Goal: Information Seeking & Learning: Learn about a topic

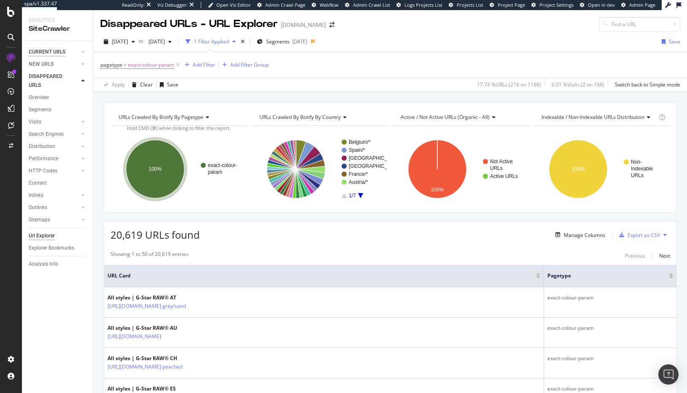
click at [43, 54] on div "CURRENT URLS" at bounding box center [47, 52] width 37 height 9
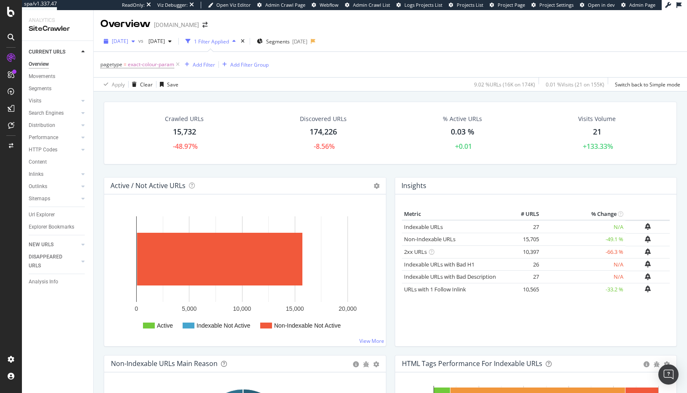
click at [128, 41] on span "[DATE]" at bounding box center [120, 41] width 16 height 7
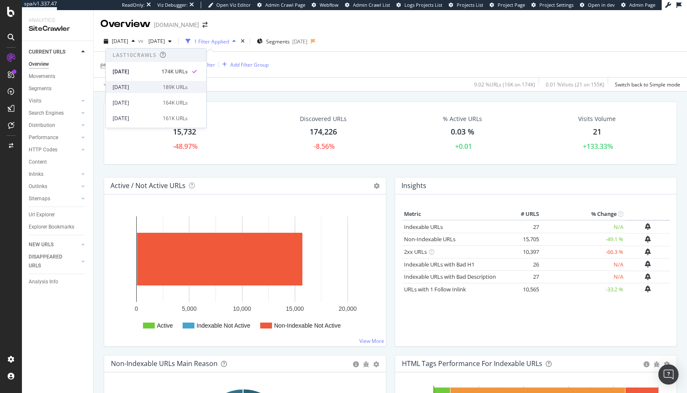
click at [151, 84] on div "[DATE]" at bounding box center [135, 87] width 45 height 8
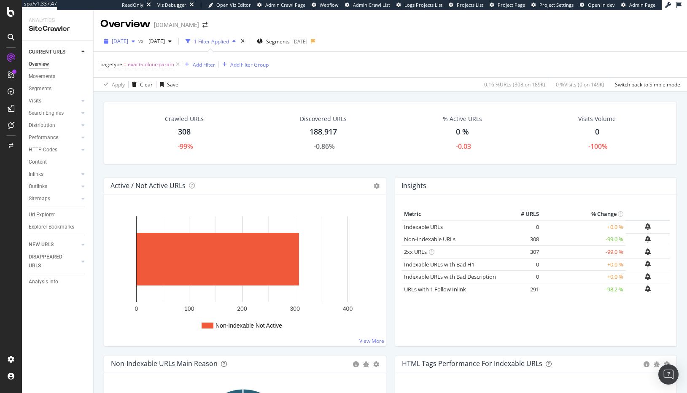
click at [128, 44] on span "2025 Sep. 15th" at bounding box center [120, 41] width 16 height 7
click at [164, 98] on div "2025 Sep. 8th 164K URLs" at bounding box center [156, 103] width 100 height 12
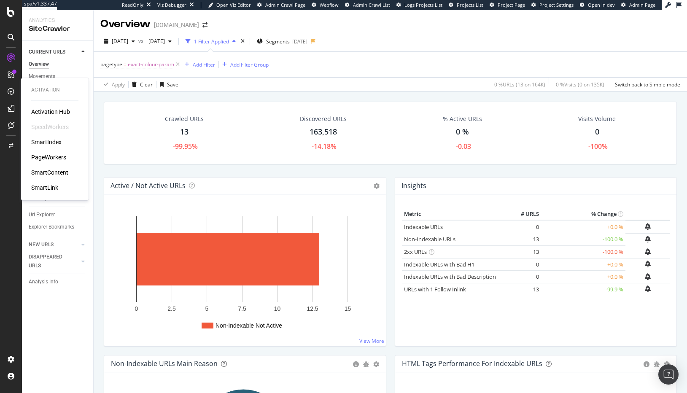
click at [51, 159] on div "PageWorkers" at bounding box center [48, 157] width 35 height 8
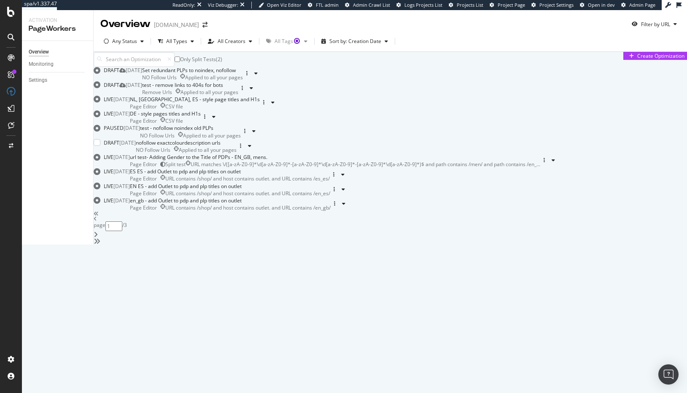
scroll to position [251, 0]
click at [267, 158] on div "url test- Adding Gender to the Title of PDPs - EN_GB, mens." at bounding box center [198, 156] width 137 height 7
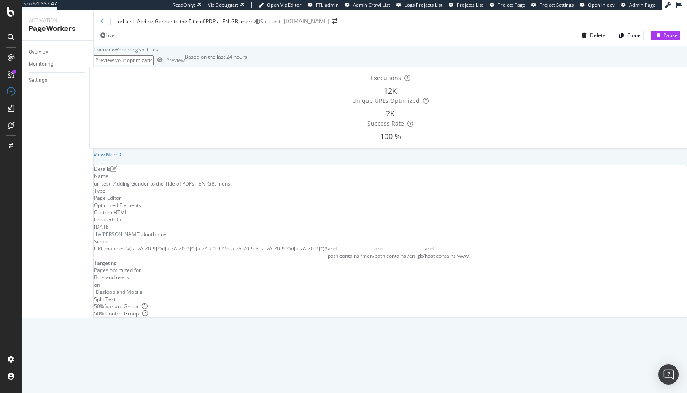
click at [160, 53] on div "Split Test" at bounding box center [149, 49] width 22 height 7
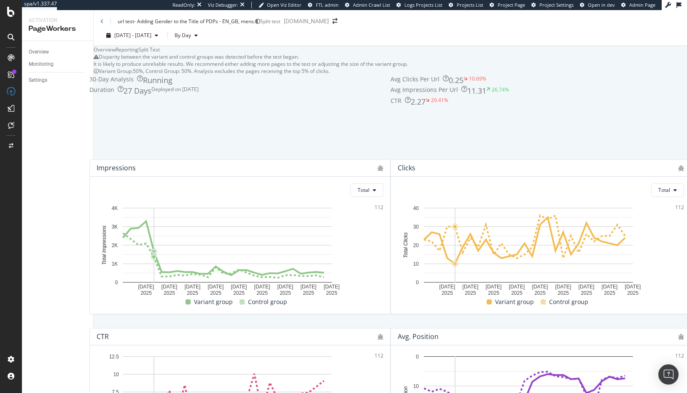
click at [138, 53] on div "Reporting" at bounding box center [127, 49] width 23 height 7
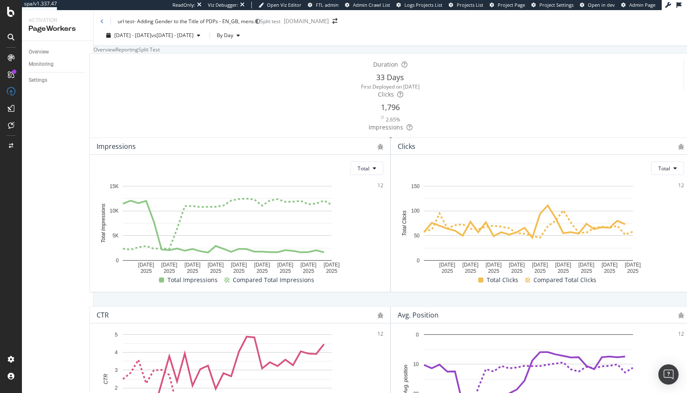
click at [116, 53] on div "Overview" at bounding box center [105, 49] width 22 height 7
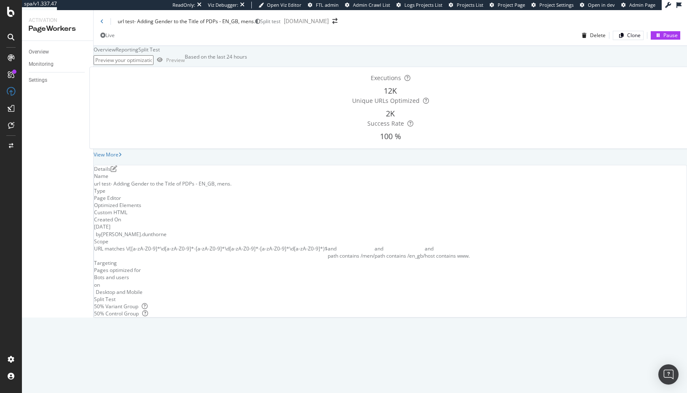
click at [160, 53] on div "Split Test" at bounding box center [149, 49] width 22 height 7
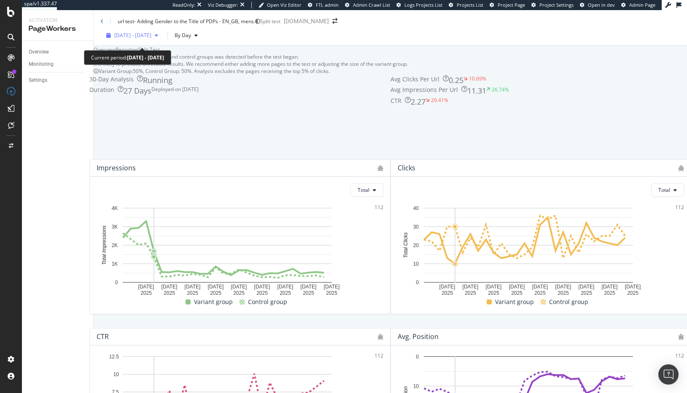
click at [145, 39] on span "2025 Aug. 29th - Sep. 25th" at bounding box center [132, 35] width 37 height 7
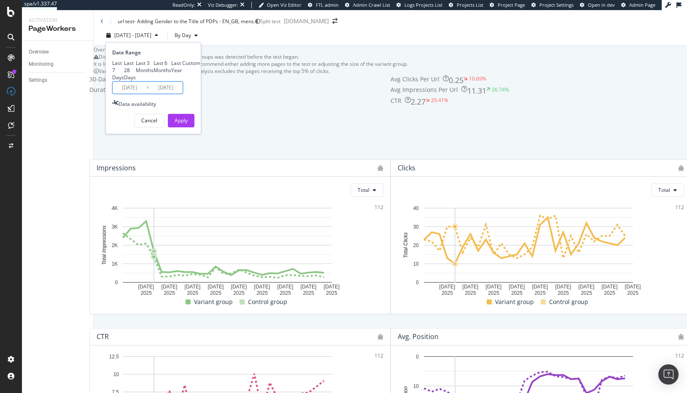
click at [134, 94] on input "2025/08/29" at bounding box center [130, 88] width 34 height 12
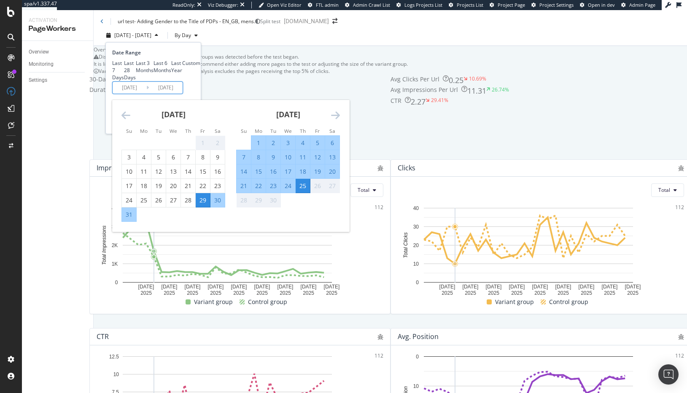
drag, startPoint x: 272, startPoint y: 190, endPoint x: 285, endPoint y: 205, distance: 19.7
click at [272, 147] on div "2" at bounding box center [273, 143] width 14 height 8
type input "2025/09/02"
click at [304, 190] on div "25" at bounding box center [303, 186] width 14 height 8
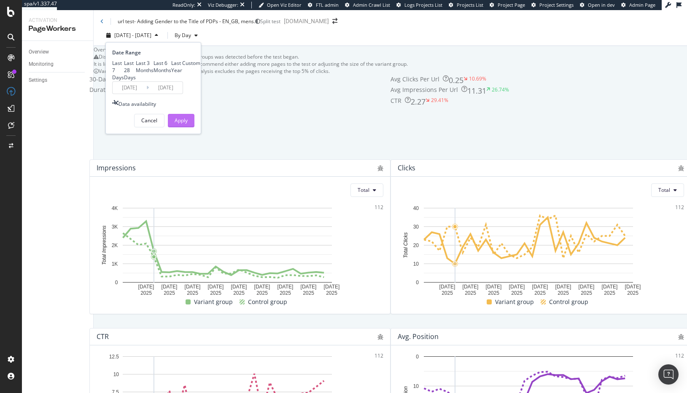
click at [184, 124] on div "Apply" at bounding box center [181, 120] width 13 height 7
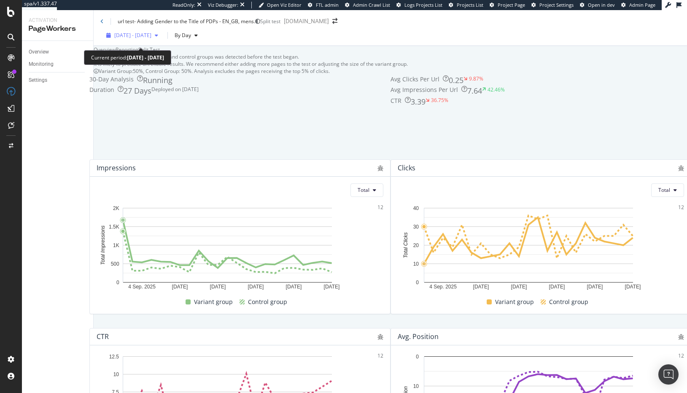
click at [151, 39] on span "2025 Sep. 2nd - Sep. 25th" at bounding box center [132, 35] width 37 height 7
drag, startPoint x: 312, startPoint y: 69, endPoint x: 299, endPoint y: 71, distance: 13.2
click at [312, 53] on div "Overview Reporting Split Test" at bounding box center [390, 49] width 593 height 7
click at [201, 46] on div "2025 Sep. 2nd - Sep. 25th By Day" at bounding box center [390, 37] width 593 height 17
click at [201, 42] on div "By Day" at bounding box center [186, 35] width 30 height 13
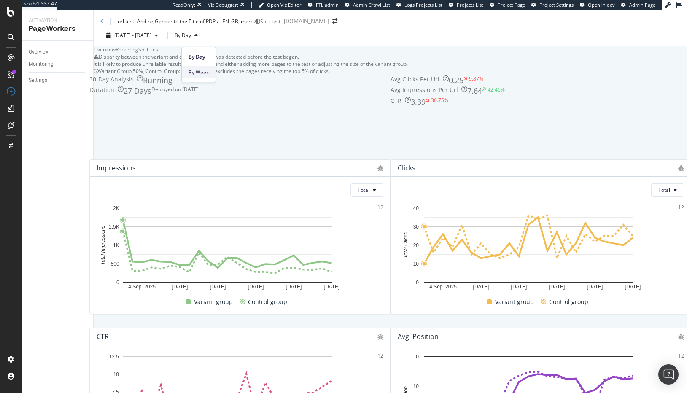
click at [212, 68] on div "By Week" at bounding box center [199, 72] width 34 height 12
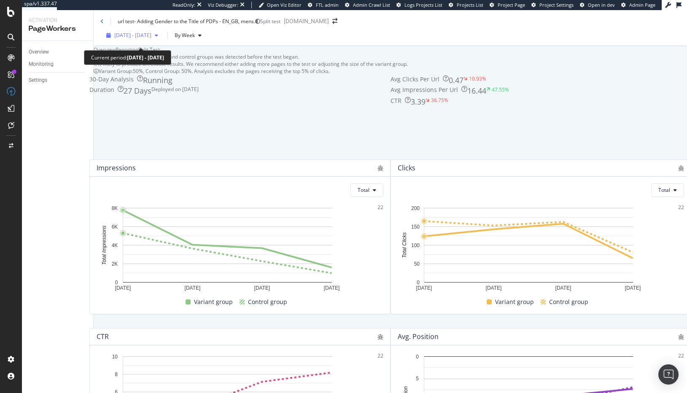
click at [144, 39] on span "2025 Sep. 2nd - Sep. 25th" at bounding box center [132, 35] width 37 height 7
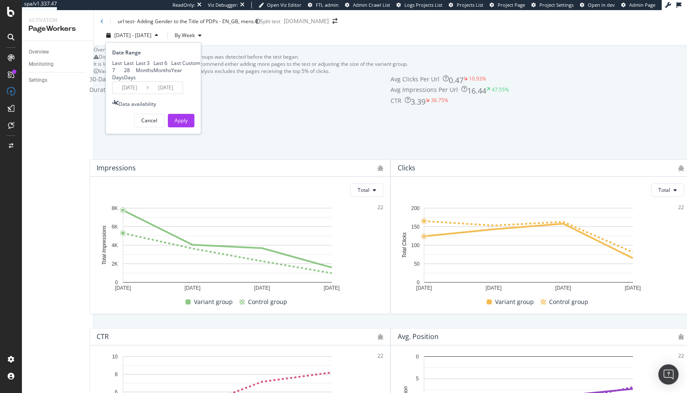
click at [125, 94] on input "2025/09/02" at bounding box center [130, 88] width 34 height 12
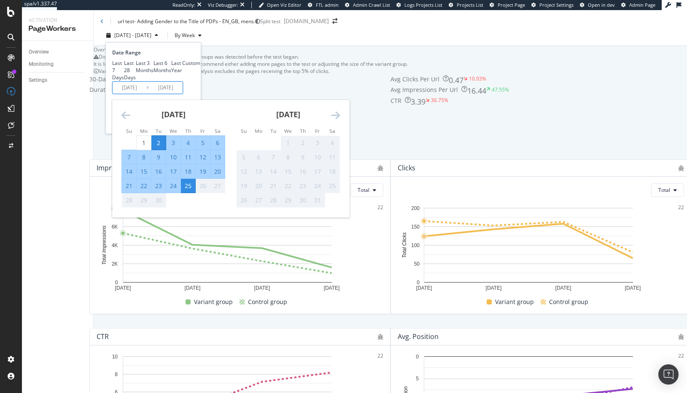
click at [125, 120] on icon "Move backward to switch to the previous month." at bounding box center [125, 115] width 9 height 10
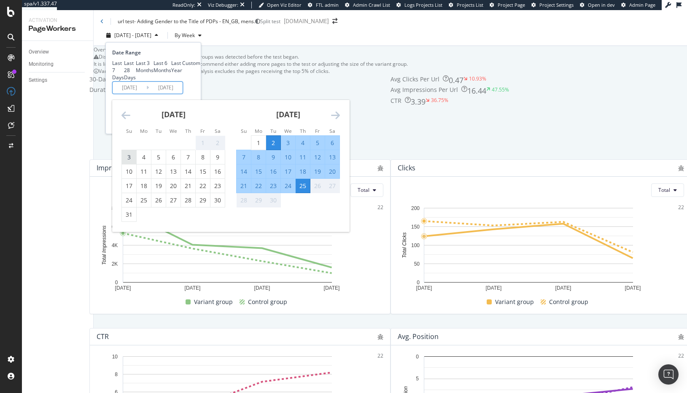
click at [133, 161] on div "3" at bounding box center [129, 157] width 14 height 8
type input "2025/08/03"
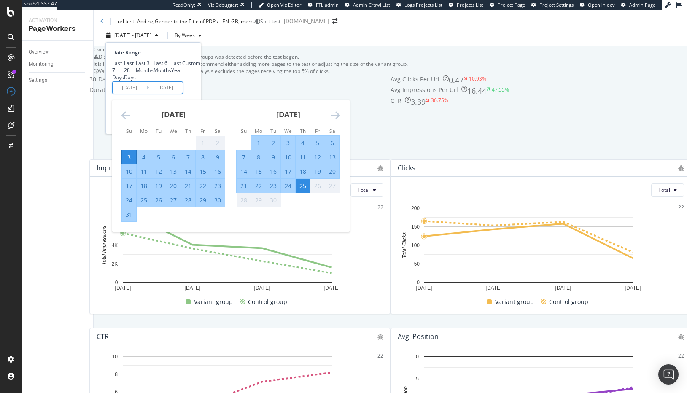
click at [188, 81] on div "Last 7 Days Last 28 Days Last 3 Months Last 6 Months Last Year Custom" at bounding box center [152, 70] width 80 height 22
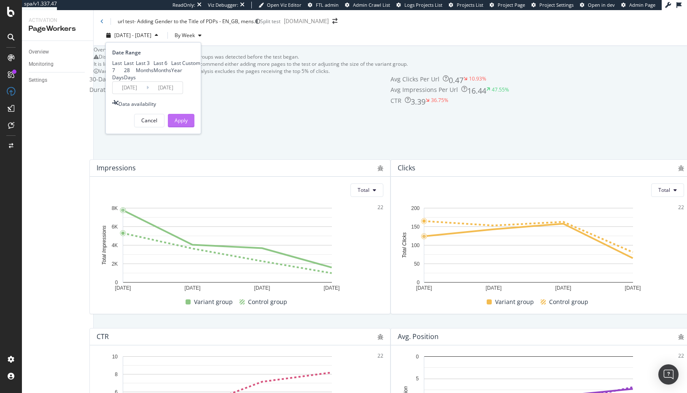
click at [189, 127] on button "Apply" at bounding box center [181, 120] width 27 height 13
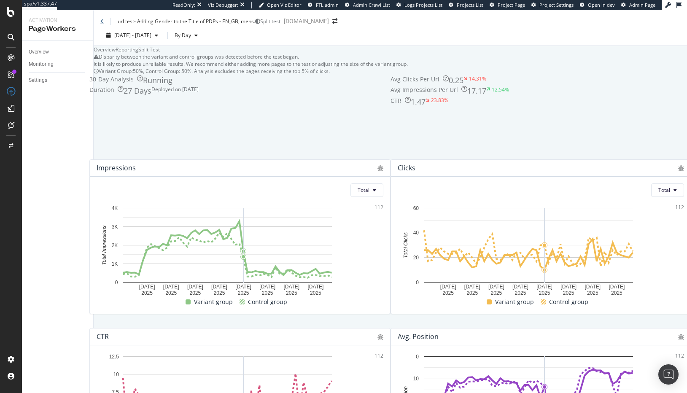
click at [100, 21] on icon at bounding box center [101, 21] width 3 height 5
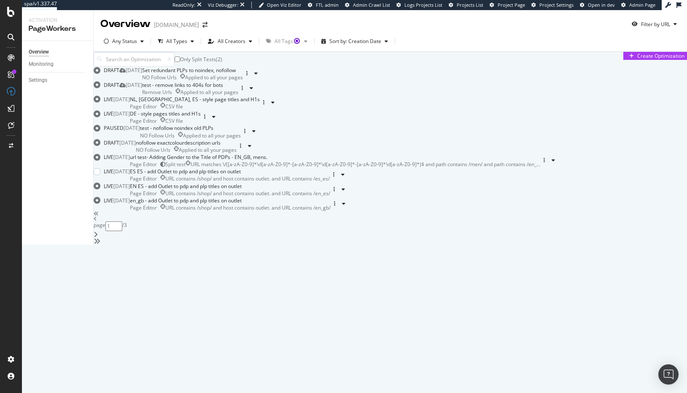
scroll to position [256, 0]
click at [98, 238] on icon "angle-right" at bounding box center [96, 234] width 4 height 7
type input "2"
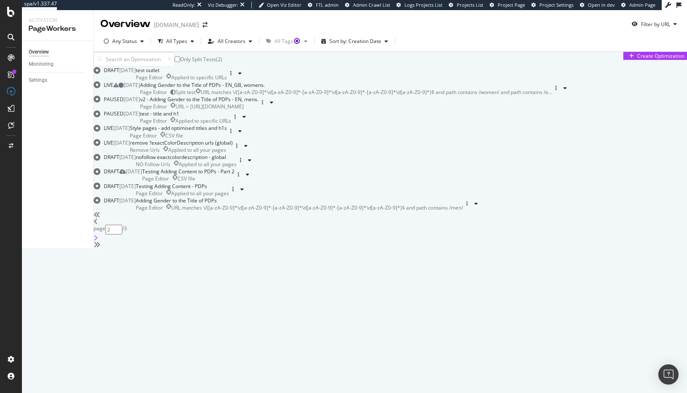
scroll to position [0, 0]
click at [338, 89] on div "Adding Gender to the Title of PDPs - EN_GB, womens." at bounding box center [346, 84] width 412 height 7
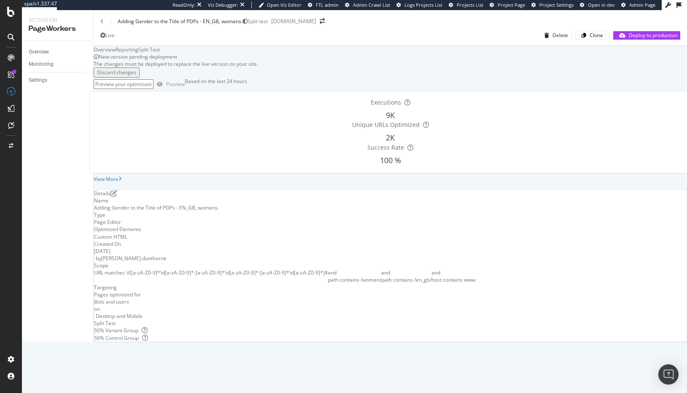
click at [160, 53] on div "Split Test" at bounding box center [149, 49] width 22 height 7
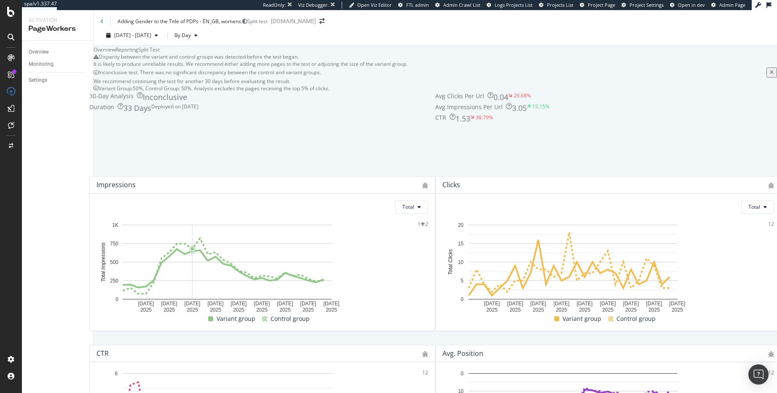
scroll to position [304, 0]
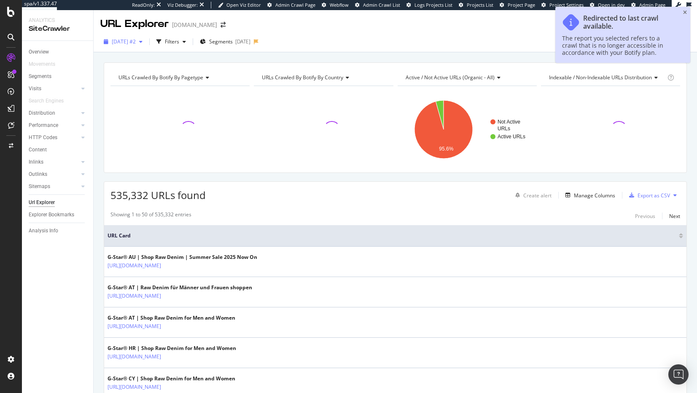
click at [136, 43] on span "[DATE] #2" at bounding box center [124, 41] width 24 height 7
click at [165, 74] on div "174K URLs" at bounding box center [155, 72] width 25 height 8
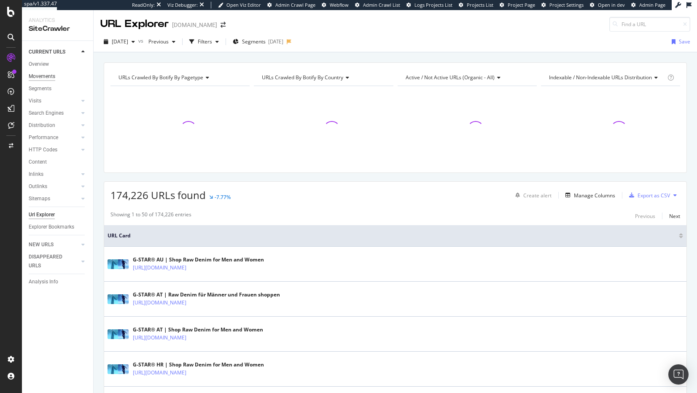
click at [46, 75] on div "Movements" at bounding box center [42, 76] width 27 height 9
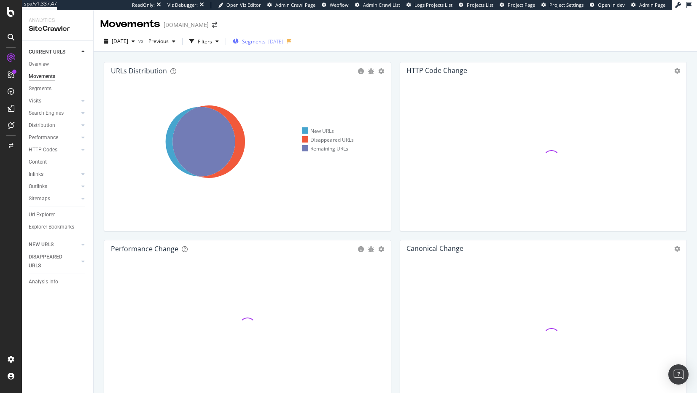
click at [266, 42] on span "Segments" at bounding box center [254, 41] width 24 height 7
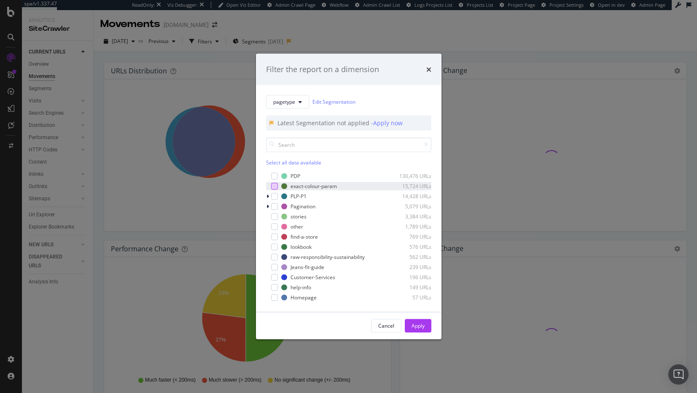
click at [272, 188] on div "modal" at bounding box center [274, 186] width 7 height 7
click at [415, 325] on div "Apply" at bounding box center [417, 325] width 13 height 7
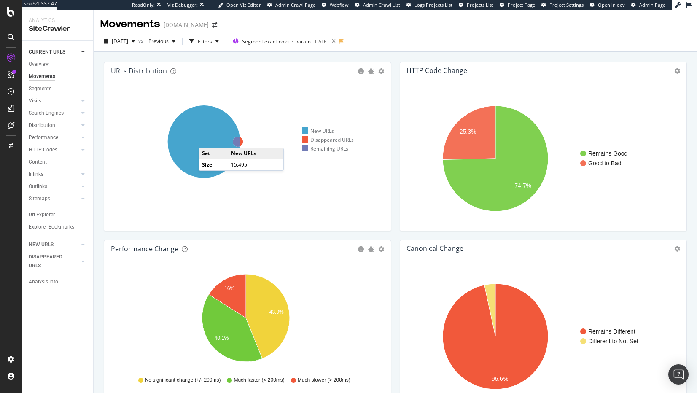
click at [206, 139] on icon at bounding box center [204, 141] width 73 height 73
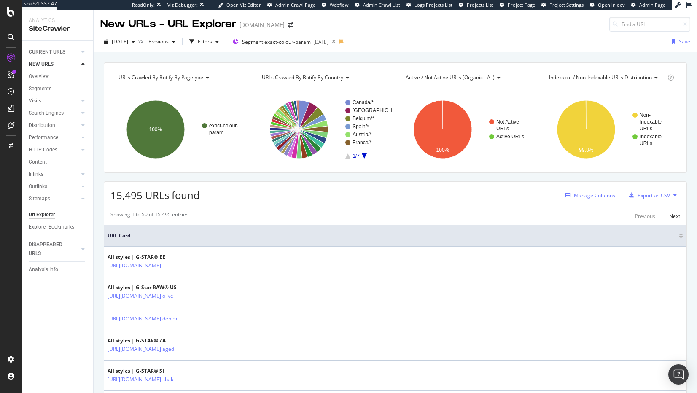
click at [577, 197] on div "Manage Columns" at bounding box center [594, 195] width 41 height 7
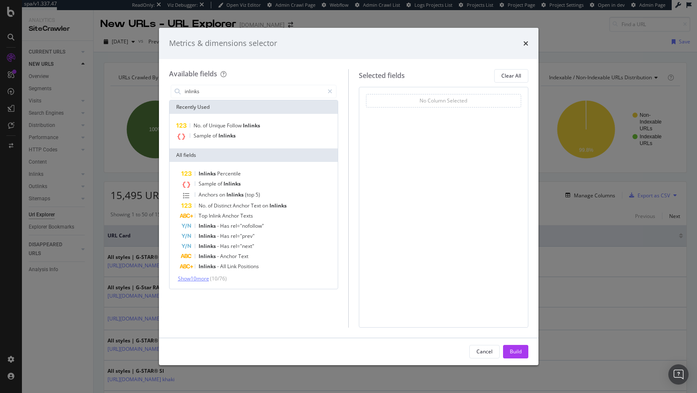
type input "inlinks"
click at [184, 280] on span "Show 10 more" at bounding box center [193, 278] width 31 height 7
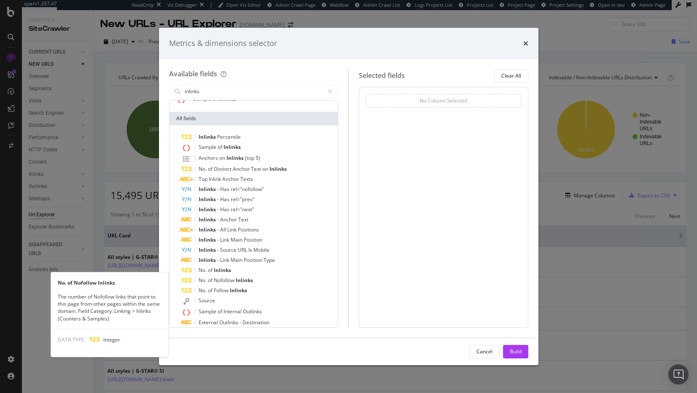
scroll to position [43, 0]
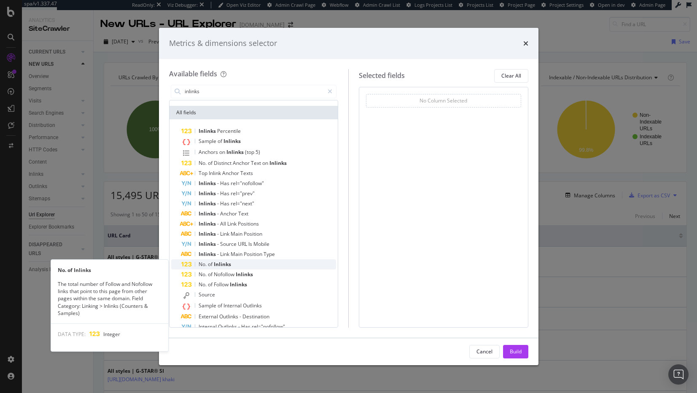
click at [232, 264] on div "No. of Inlinks" at bounding box center [258, 264] width 155 height 10
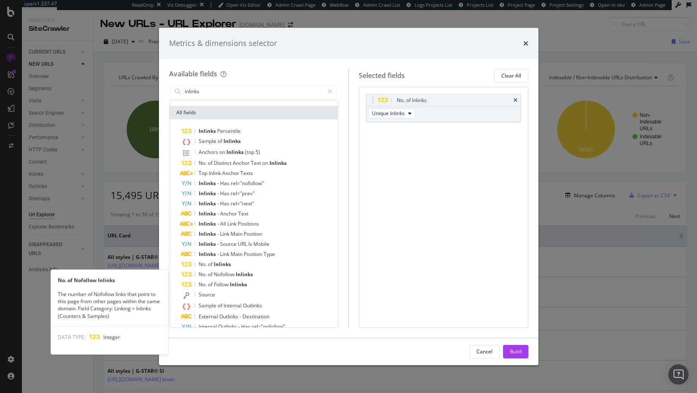
click at [234, 272] on span "Nofollow" at bounding box center [225, 274] width 22 height 7
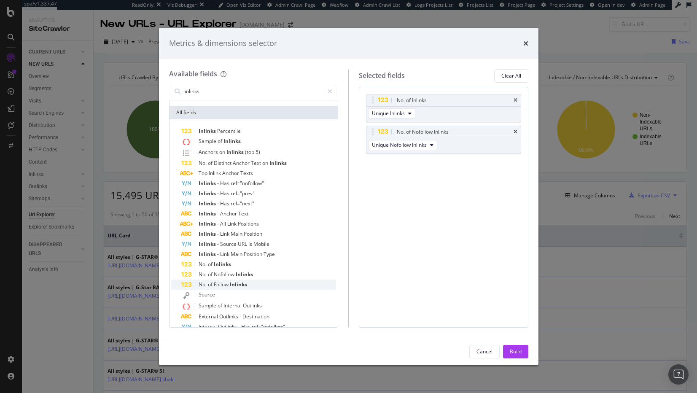
click at [234, 282] on span "Inlinks" at bounding box center [238, 284] width 17 height 7
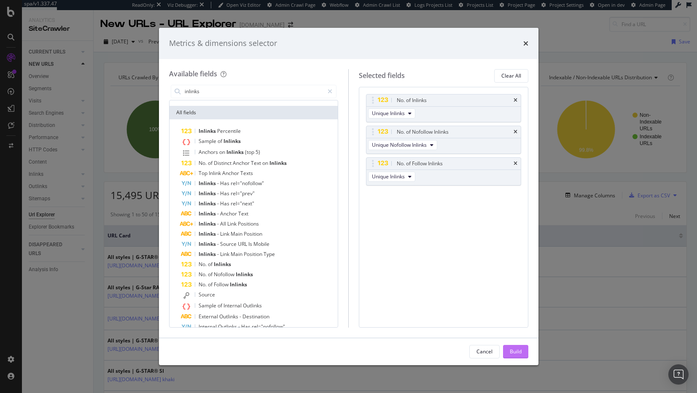
click at [520, 351] on div "Build" at bounding box center [516, 351] width 12 height 7
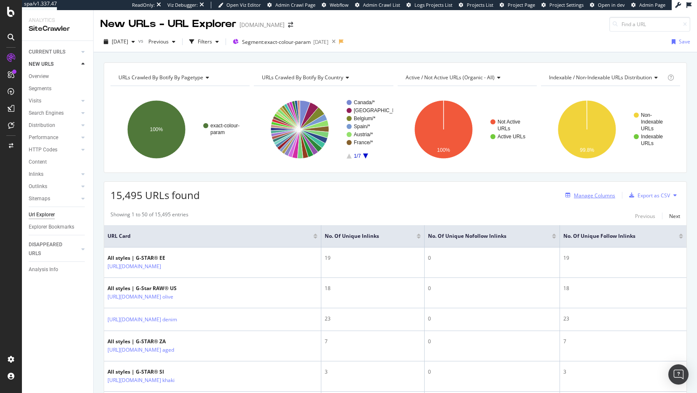
click at [581, 197] on div "Manage Columns" at bounding box center [594, 195] width 41 height 7
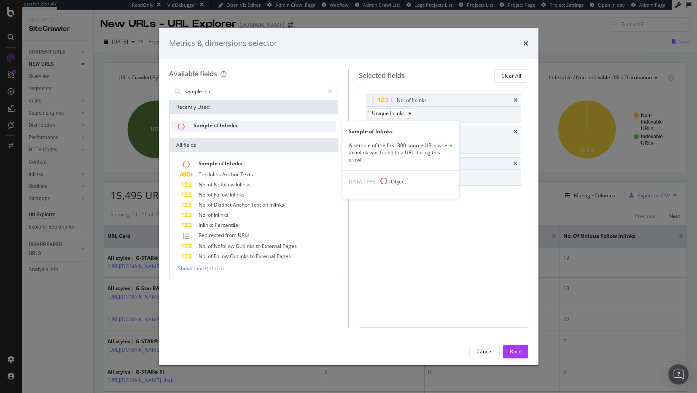
type input "sample inli"
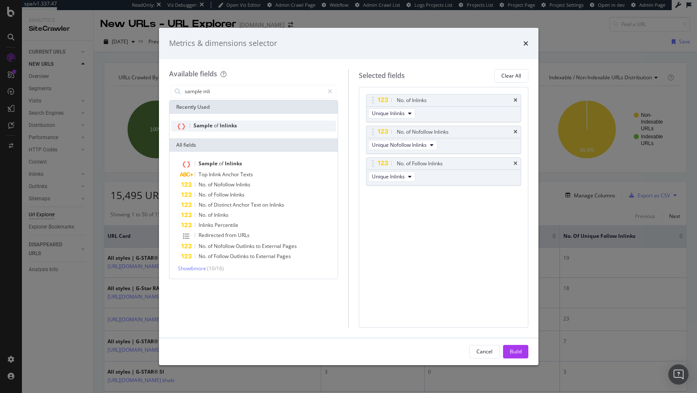
click at [253, 130] on div "Sample of Inlinks" at bounding box center [253, 126] width 165 height 11
click at [512, 347] on div "Build" at bounding box center [516, 351] width 12 height 13
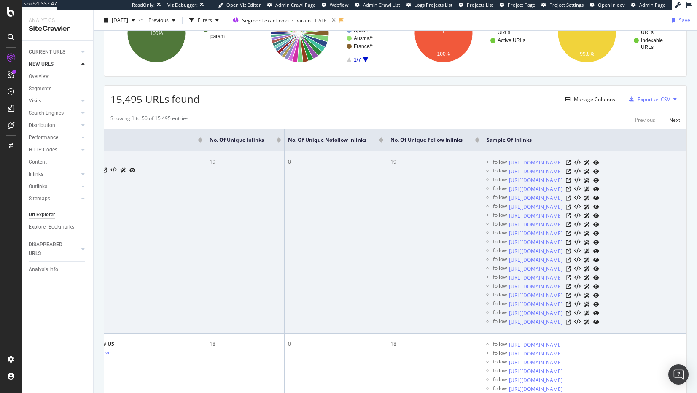
scroll to position [0, 121]
click at [571, 165] on icon at bounding box center [568, 162] width 5 height 5
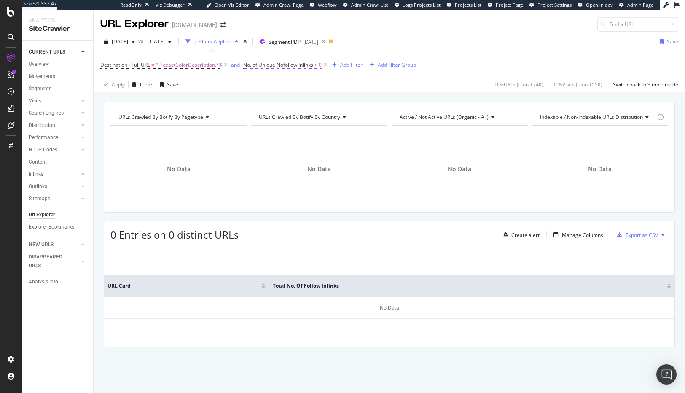
click at [271, 66] on span "No. of Unique Nofollow Inlinks" at bounding box center [278, 64] width 70 height 7
click at [287, 97] on span "Unique Nofollow Inlinks" at bounding box center [278, 97] width 55 height 7
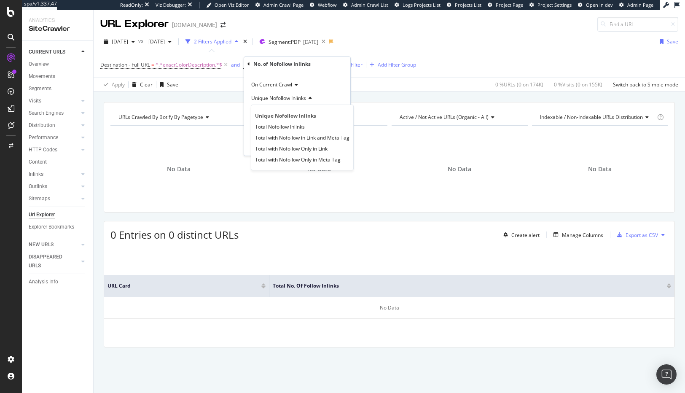
click at [378, 91] on div "Apply Clear Save 0 % URLs ( 0 on 174K ) 0 % Visits ( 0 on 155K ) Switch back to…" at bounding box center [390, 85] width 592 height 14
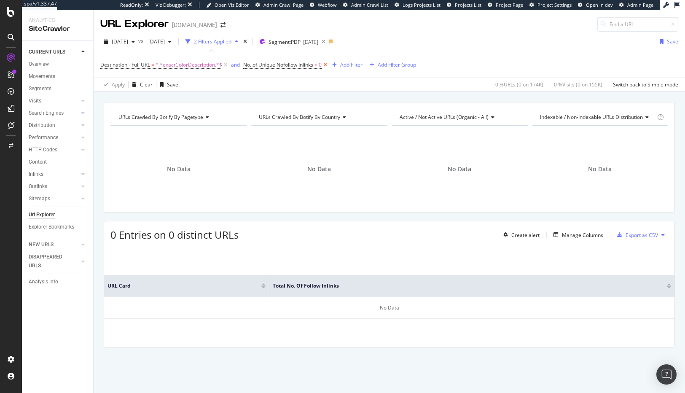
click at [327, 66] on icon at bounding box center [325, 65] width 7 height 8
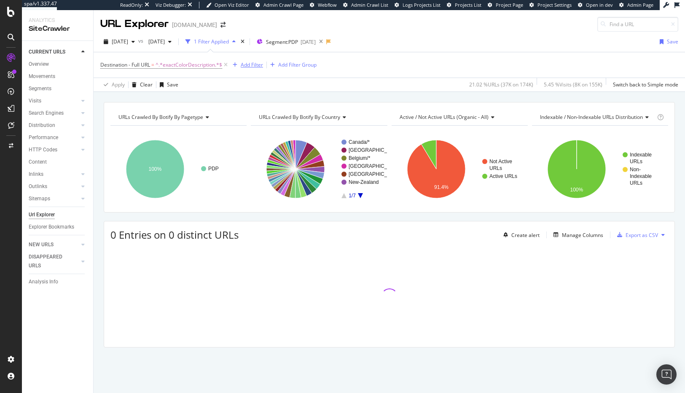
click at [248, 64] on div "Add Filter" at bounding box center [252, 64] width 22 height 7
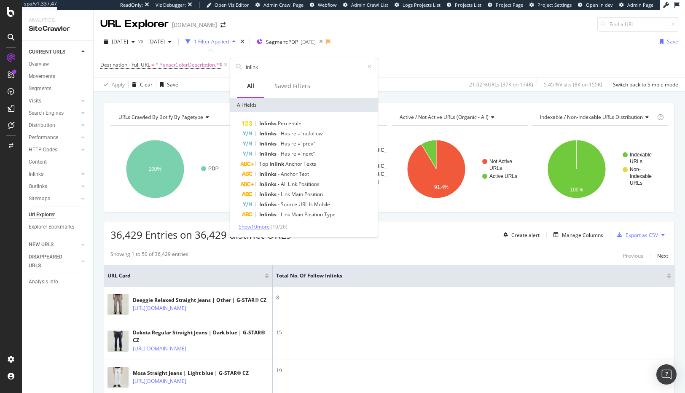
type input "inlink"
click at [260, 228] on span "Show 10 more" at bounding box center [254, 226] width 31 height 7
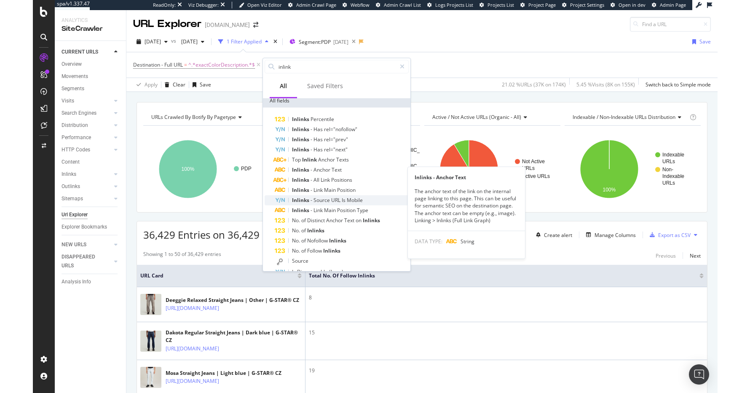
scroll to position [5, 0]
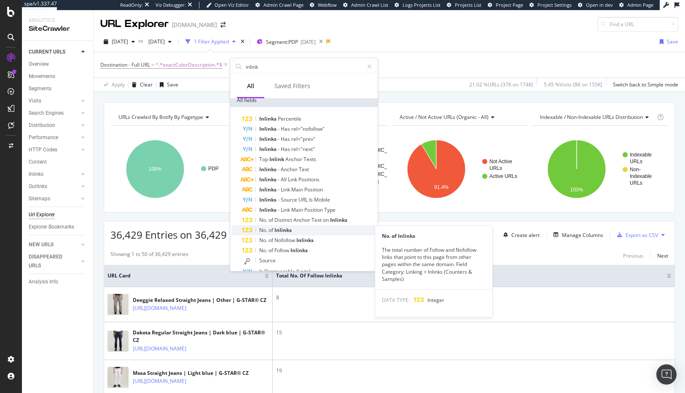
click at [293, 234] on div "No. of Inlinks" at bounding box center [309, 230] width 134 height 10
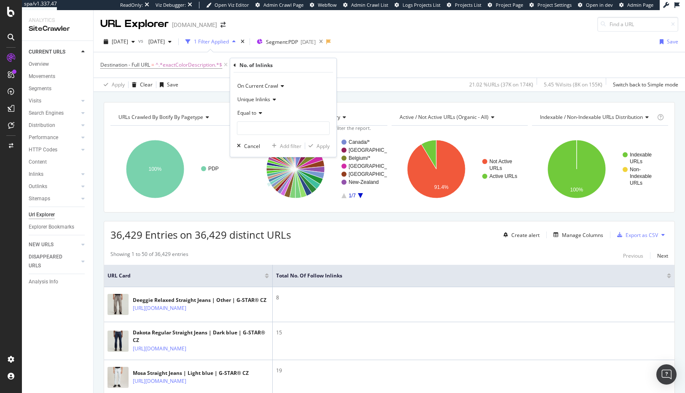
click at [256, 115] on span "Equal to" at bounding box center [246, 112] width 19 height 7
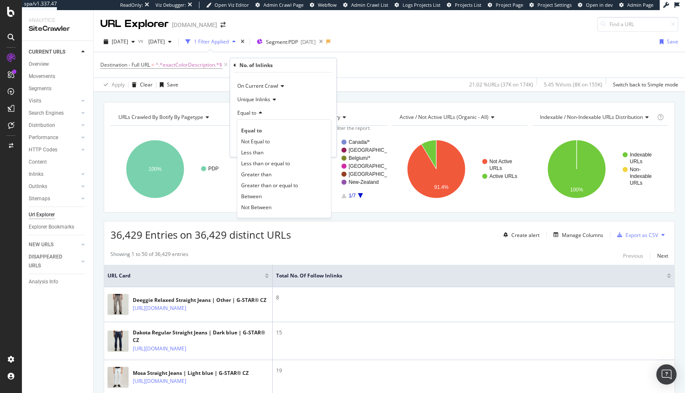
click at [318, 112] on div "Equal to" at bounding box center [283, 112] width 93 height 13
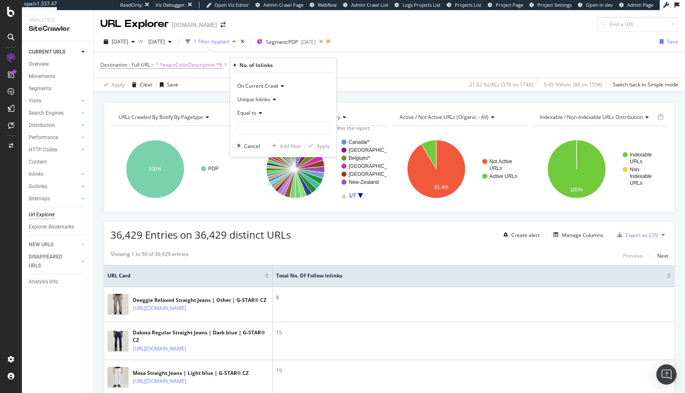
click at [256, 113] on span "Equal to" at bounding box center [246, 112] width 19 height 7
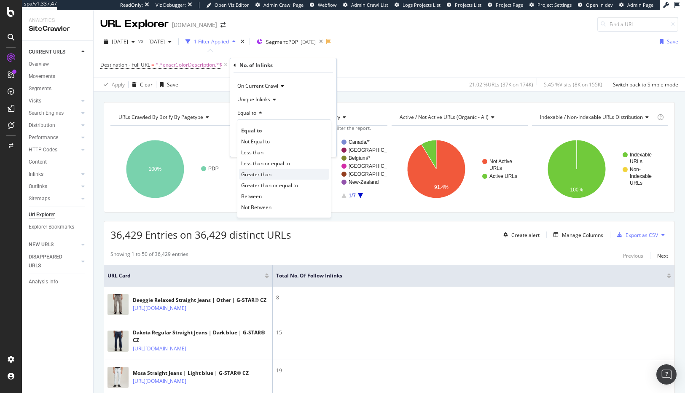
click at [261, 175] on span "Greater than" at bounding box center [256, 174] width 30 height 7
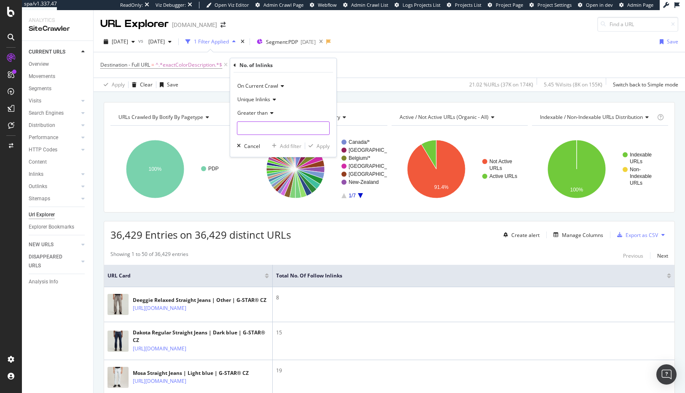
click at [255, 131] on input "number" at bounding box center [283, 127] width 93 height 13
type input "0"
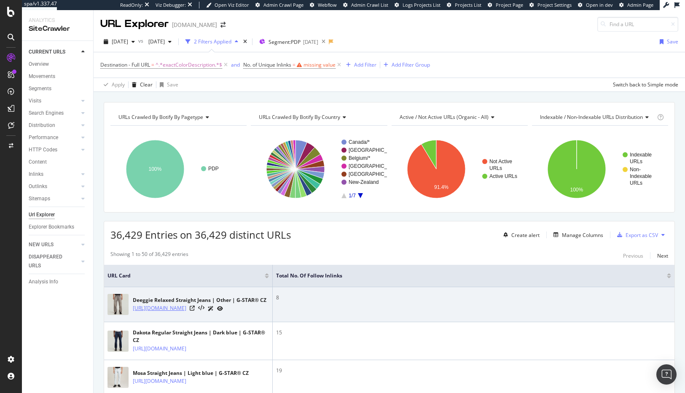
drag, startPoint x: 130, startPoint y: 304, endPoint x: 187, endPoint y: 313, distance: 57.1
click at [186, 314] on div "Deeggie Relaxed Straight Jeans | Other | G-STAR® CZ https://www.g-star.com/en_c…" at bounding box center [188, 304] width 161 height 21
copy link "https://www.g-star.com/en_cz/shop/men/jeans/d27736-d490-h485"
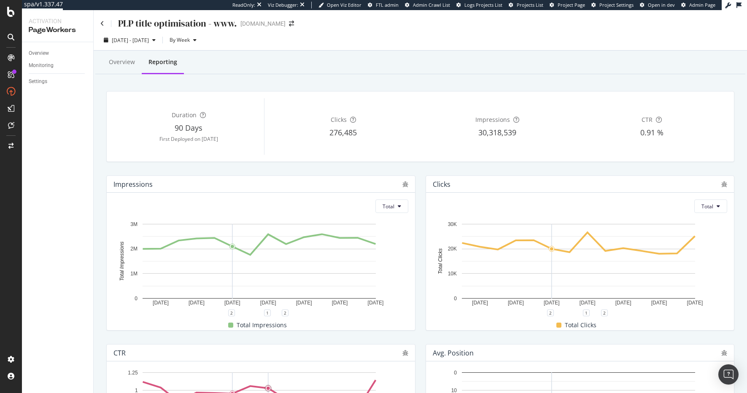
scroll to position [132, 0]
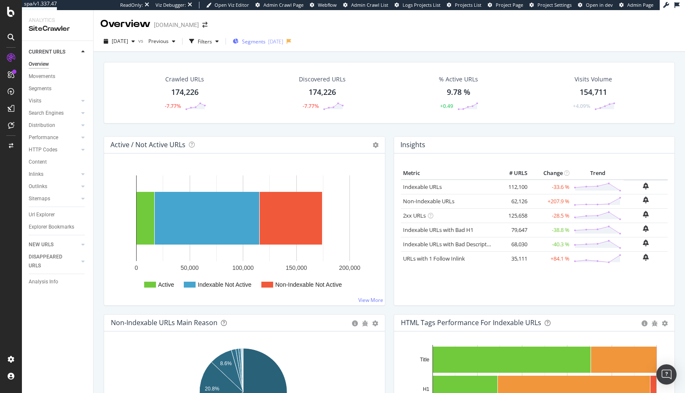
click at [283, 42] on div "[DATE]" at bounding box center [275, 41] width 15 height 7
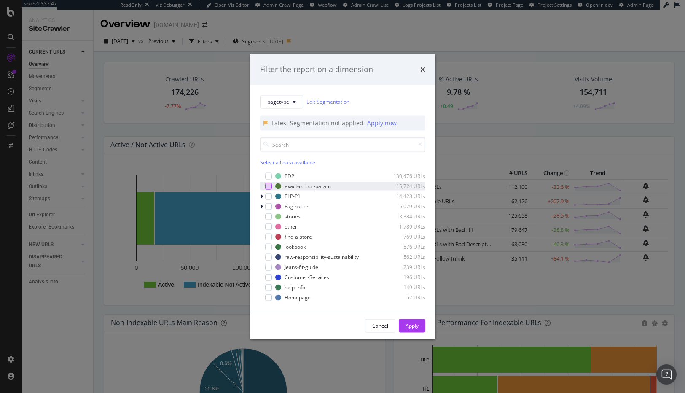
click at [269, 186] on div "modal" at bounding box center [268, 186] width 7 height 7
click at [410, 323] on div "Apply" at bounding box center [412, 325] width 13 height 7
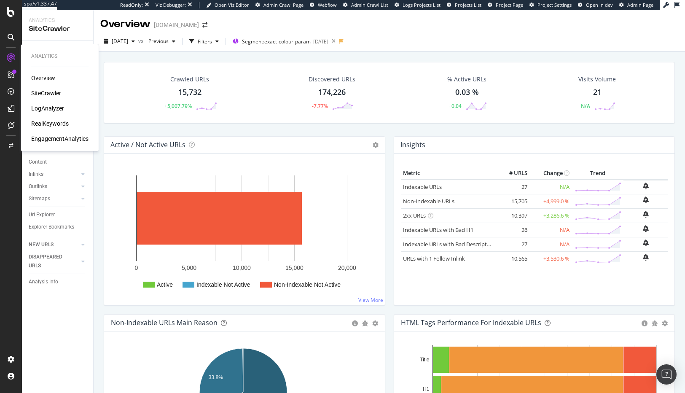
click at [42, 91] on div "SiteCrawler" at bounding box center [46, 93] width 30 height 8
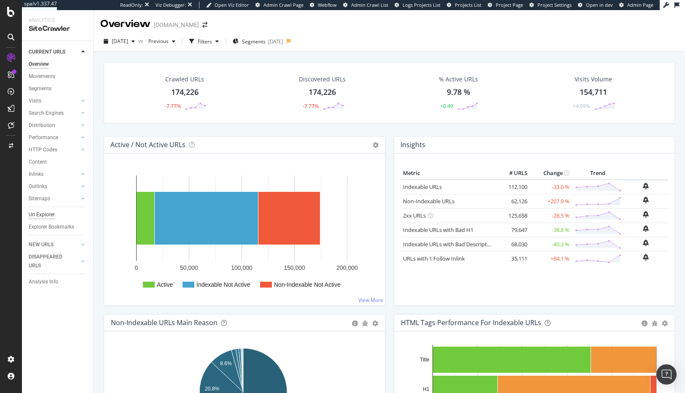
click at [43, 217] on div "Url Explorer" at bounding box center [42, 214] width 26 height 9
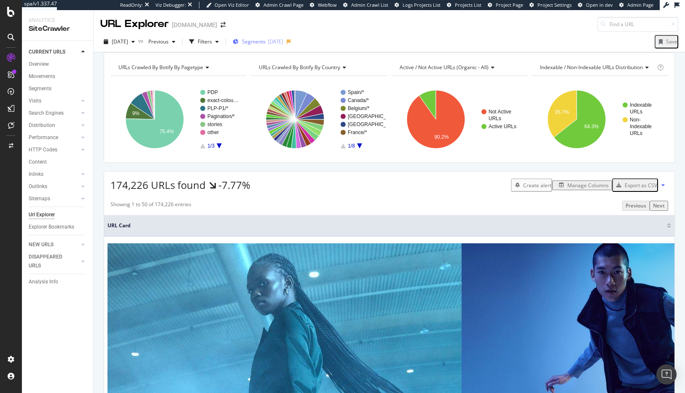
click at [266, 43] on span "Segments" at bounding box center [254, 41] width 24 height 7
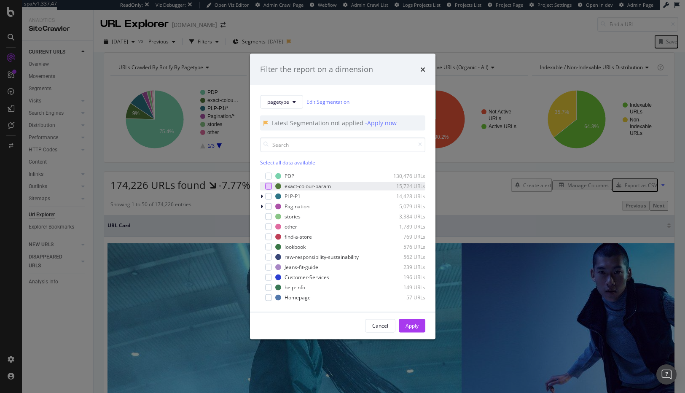
click at [267, 186] on div "modal" at bounding box center [268, 186] width 7 height 7
click at [406, 321] on div "Apply" at bounding box center [412, 325] width 13 height 13
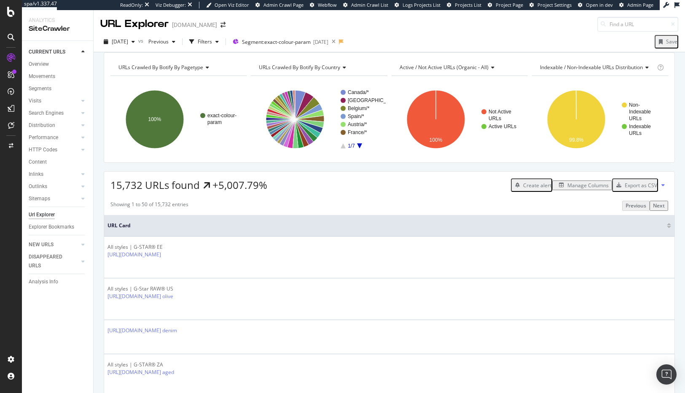
click at [567, 189] on div "Manage Columns" at bounding box center [587, 185] width 41 height 7
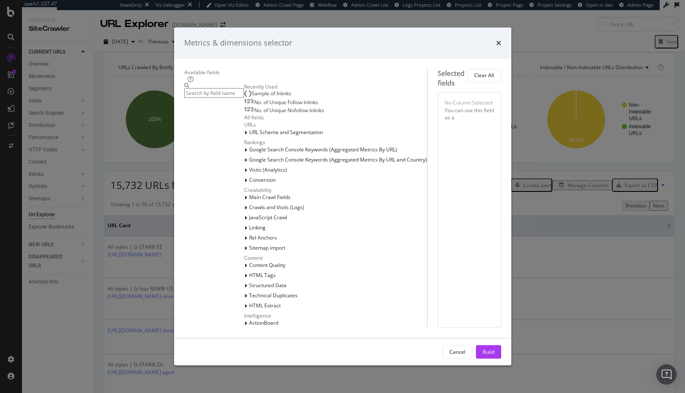
click at [191, 90] on input "modal" at bounding box center [214, 93] width 60 height 10
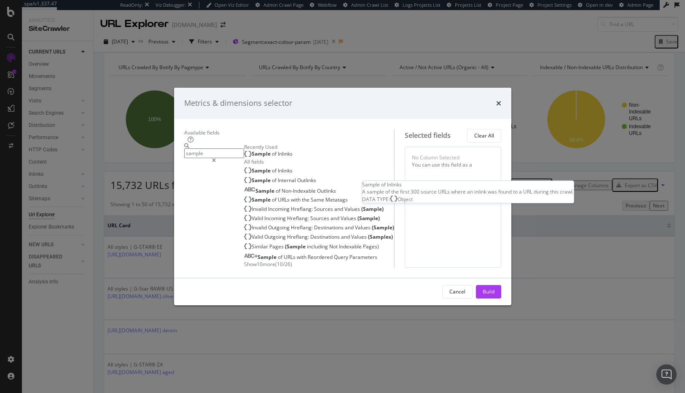
type input "sample"
click at [252, 150] on span "Sample" at bounding box center [262, 153] width 20 height 7
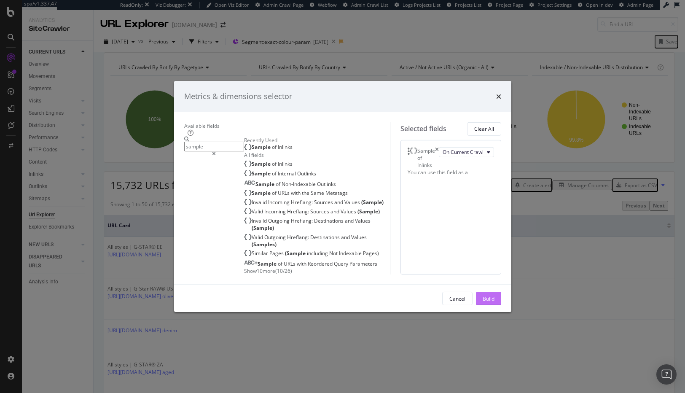
click at [495, 302] on div "Build" at bounding box center [489, 298] width 12 height 7
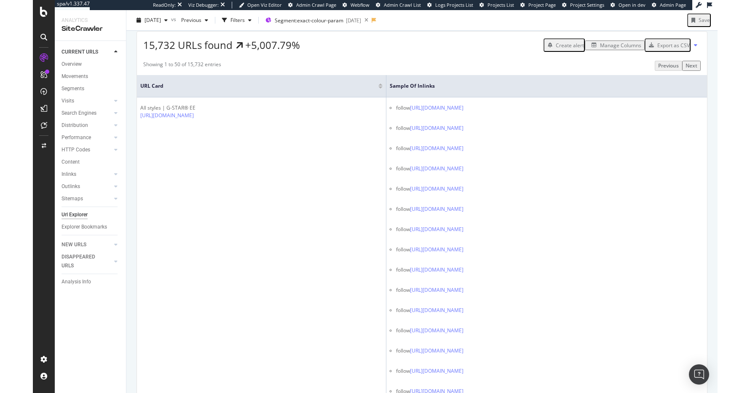
scroll to position [116, 0]
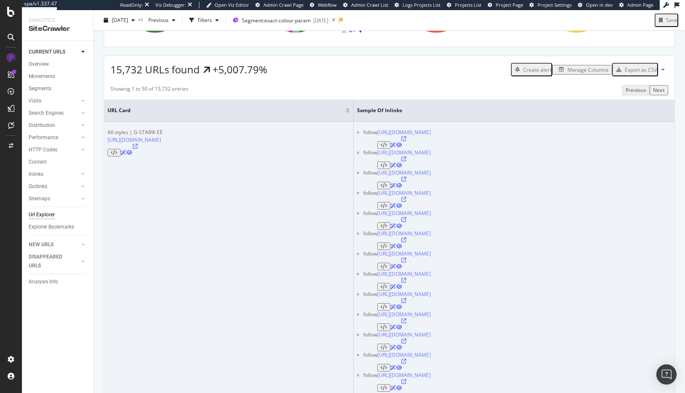
click at [406, 237] on icon at bounding box center [403, 239] width 5 height 5
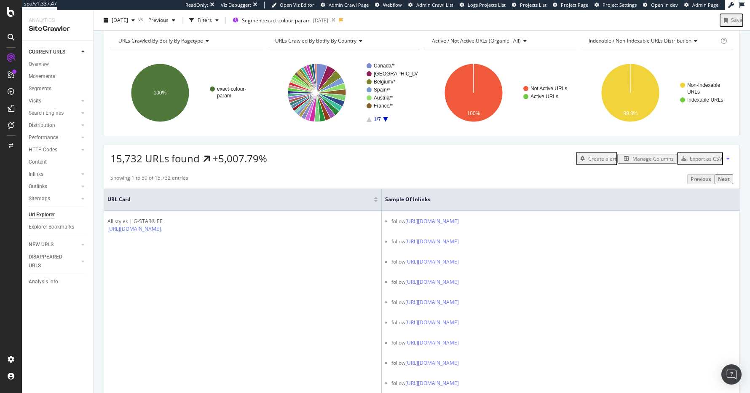
scroll to position [0, 0]
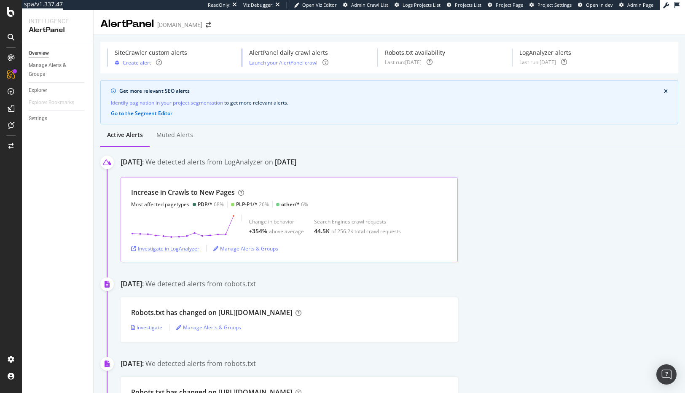
click at [150, 251] on div "Investigate in LogAnalyzer" at bounding box center [165, 248] width 68 height 7
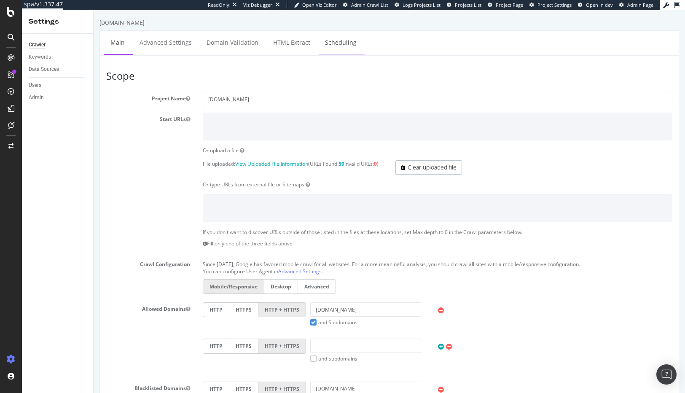
click at [333, 40] on link "Scheduling" at bounding box center [341, 42] width 44 height 23
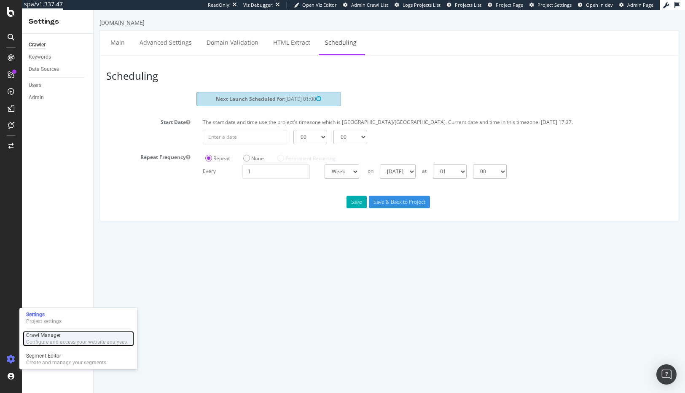
click at [66, 336] on div "Crawl Manager" at bounding box center [76, 335] width 101 height 7
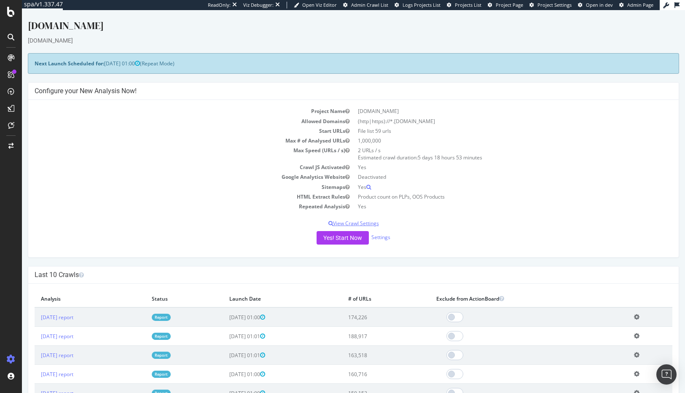
click at [349, 223] on p "View Crawl Settings" at bounding box center [354, 223] width 638 height 7
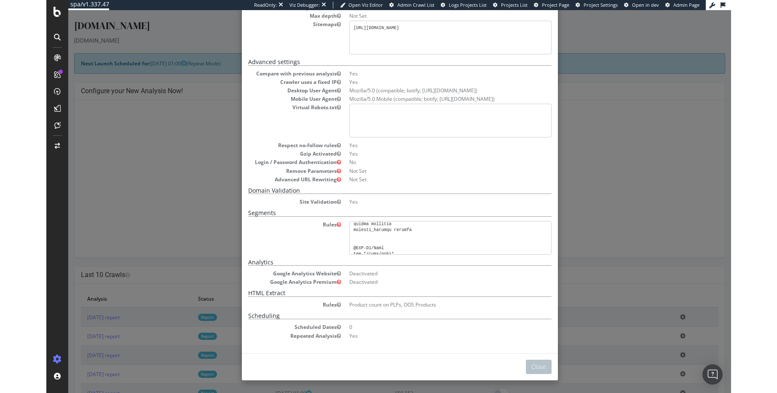
scroll to position [1471, 0]
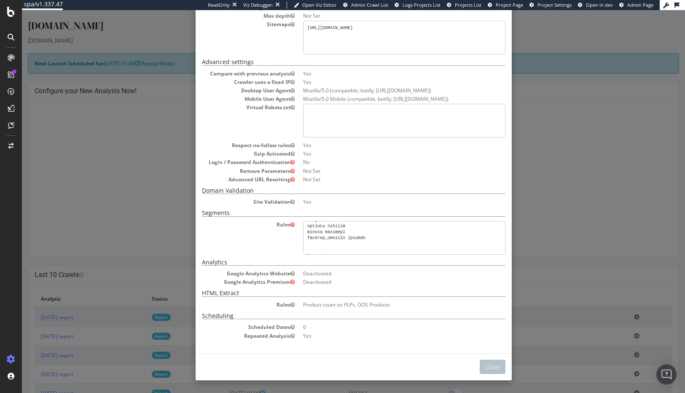
click at [564, 271] on div "× Close Project Settings Main Project Name www.g-star.com Start URLs File list …" at bounding box center [353, 201] width 663 height 383
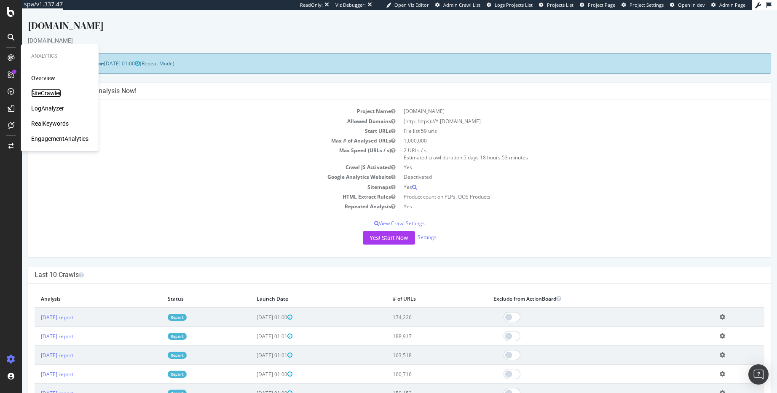
click at [40, 91] on div "SiteCrawler" at bounding box center [46, 93] width 30 height 8
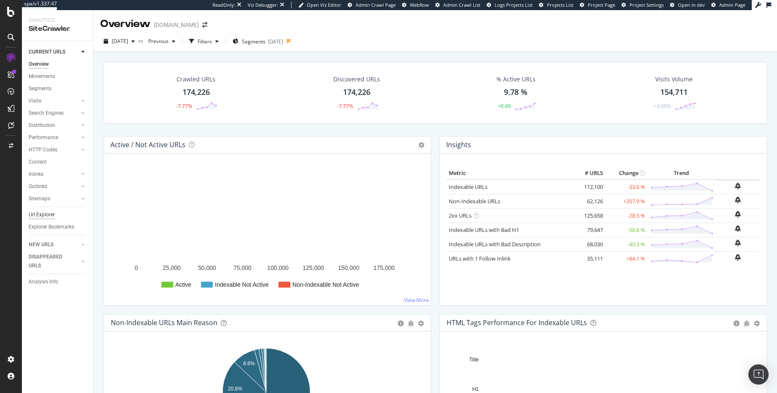
click at [42, 211] on div "Url Explorer" at bounding box center [42, 214] width 26 height 9
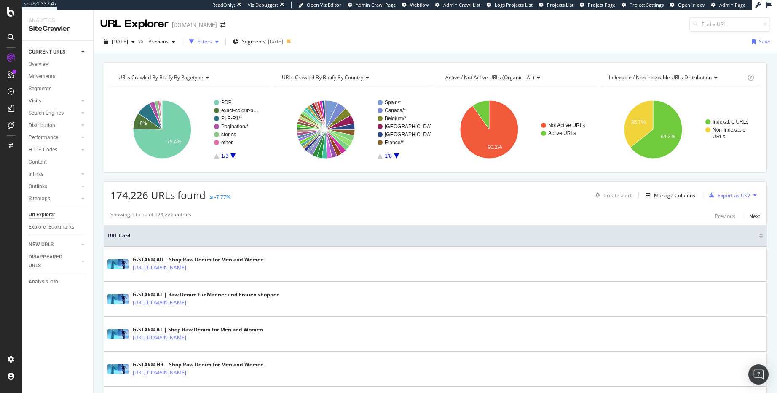
click at [212, 40] on div "Filters" at bounding box center [205, 41] width 14 height 7
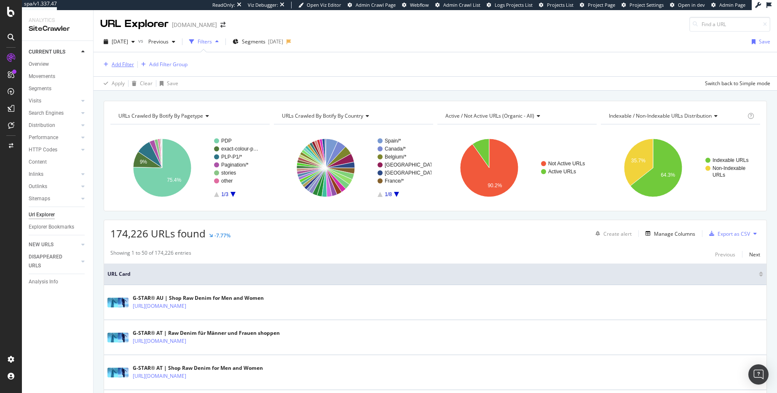
click at [113, 64] on div "Add Filter" at bounding box center [123, 64] width 22 height 7
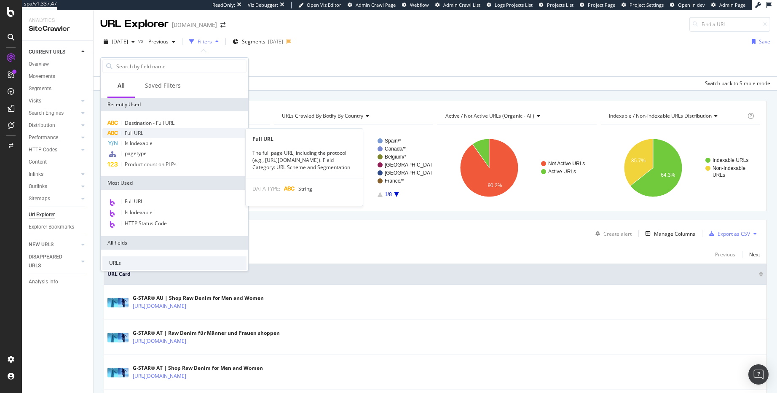
click at [135, 131] on span "Full URL" at bounding box center [134, 132] width 19 height 7
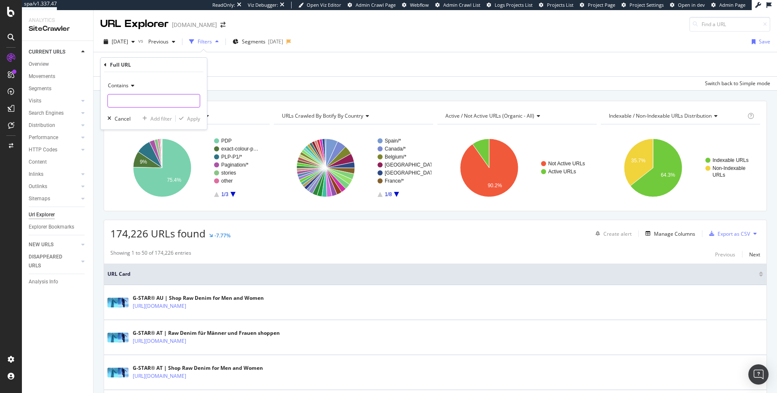
click at [132, 102] on input "text" at bounding box center [154, 100] width 92 height 13
paste input "https://www.g-star.com/de_at/shop/damen/jeans/3301"
type input "https://www.g-star.com/de_at/shop/damen/jeans/3301"
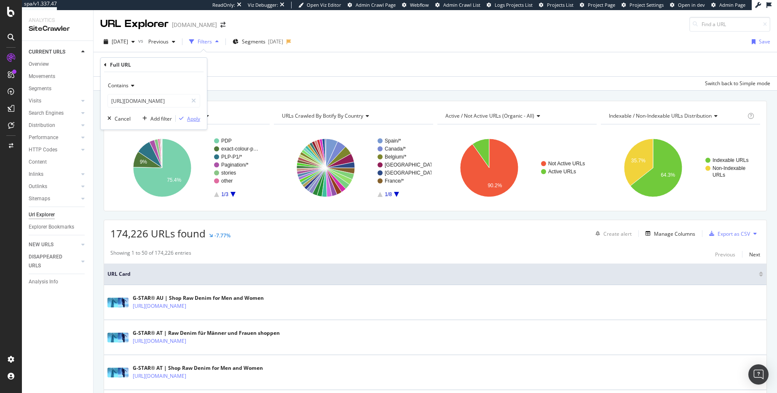
click at [191, 116] on div "Apply" at bounding box center [193, 118] width 13 height 7
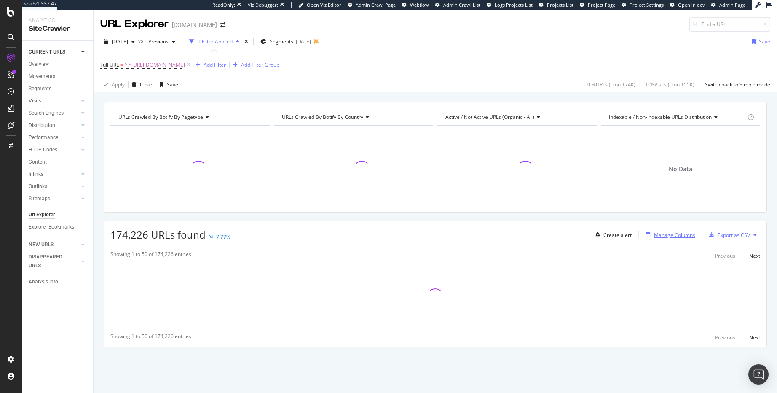
click at [685, 235] on div "Manage Columns" at bounding box center [674, 234] width 41 height 7
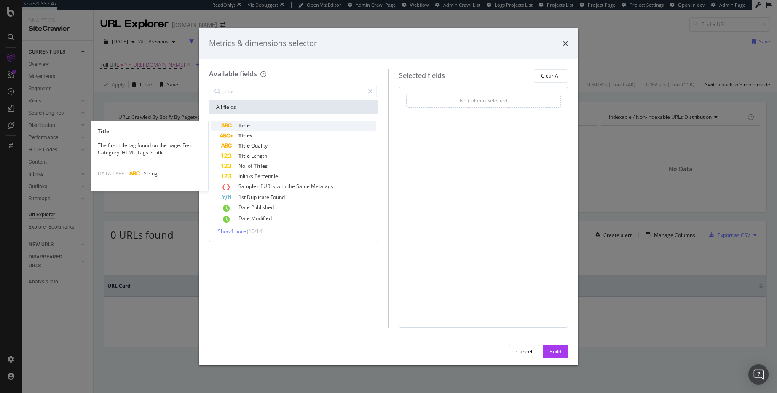
type input "title"
click at [270, 126] on div "Title" at bounding box center [298, 126] width 155 height 10
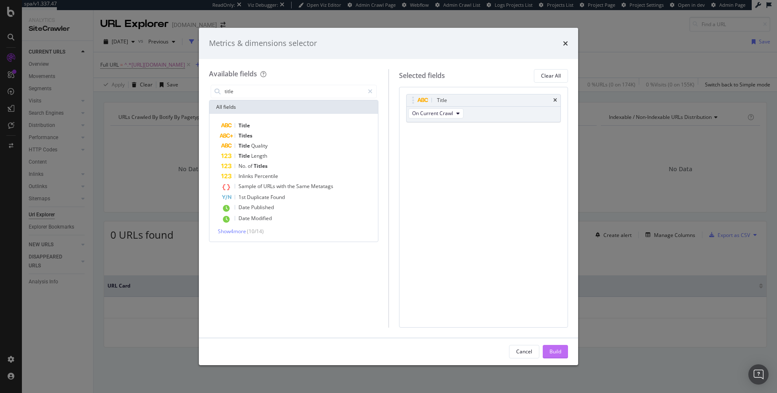
click at [559, 354] on div "Build" at bounding box center [556, 351] width 12 height 7
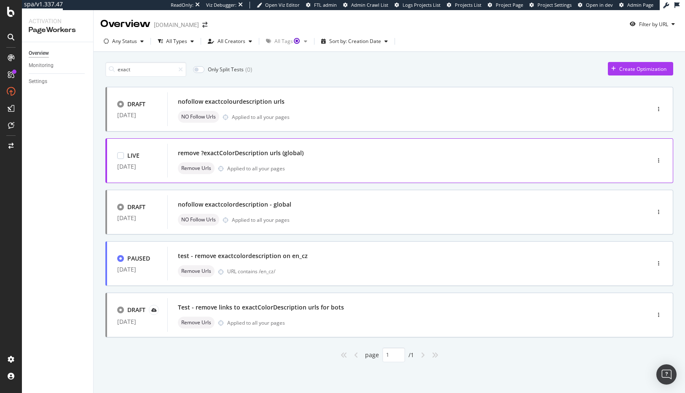
click at [299, 165] on div "Remove Urls Applied to all your pages" at bounding box center [396, 168] width 436 height 12
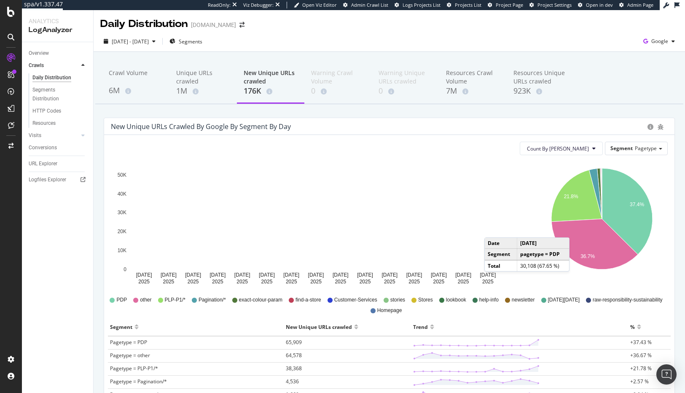
click at [493, 229] on rect "A chart." at bounding box center [488, 218] width 24 height 56
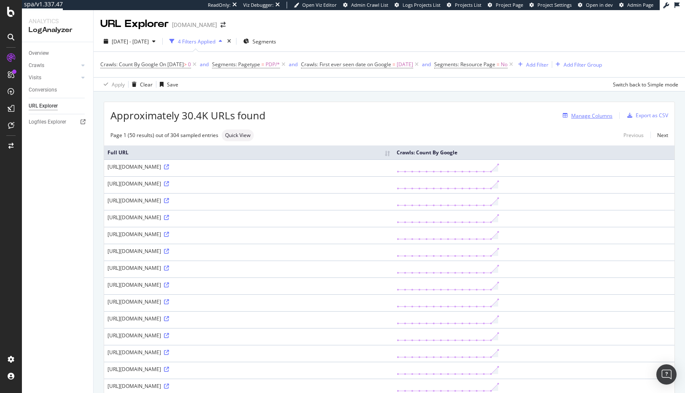
click at [592, 118] on div "Manage Columns" at bounding box center [591, 115] width 41 height 7
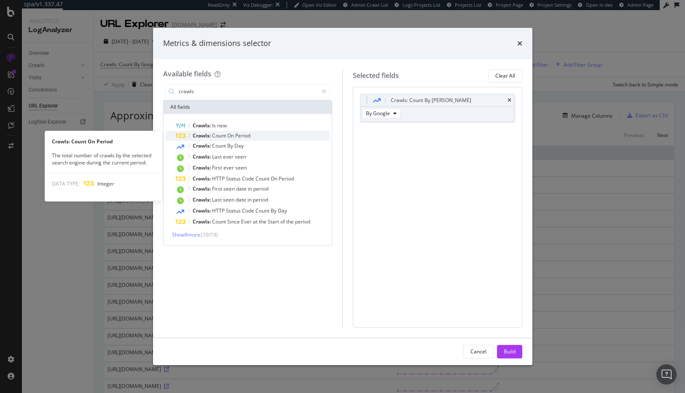
type input "crawls"
click at [253, 134] on div "Crawls: Count On Period" at bounding box center [252, 136] width 155 height 10
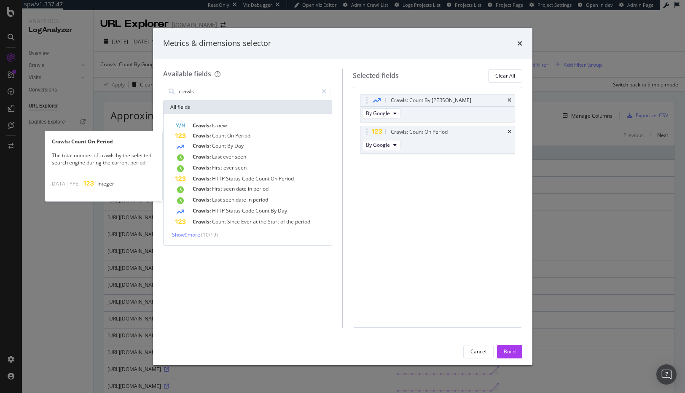
click at [253, 134] on div "Crawls: Count On Period" at bounding box center [252, 136] width 155 height 10
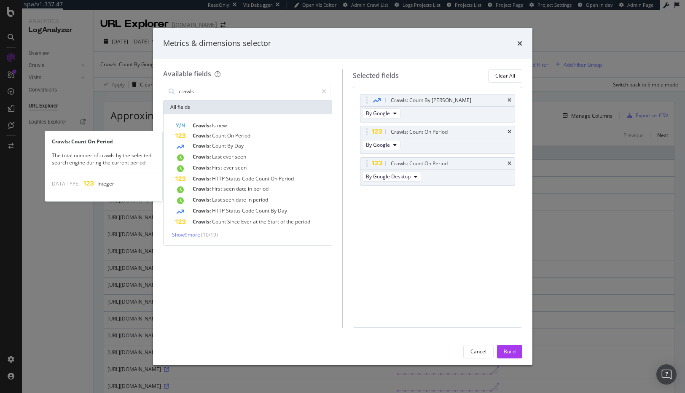
click at [253, 134] on div "Crawls: Count On Period" at bounding box center [252, 136] width 155 height 10
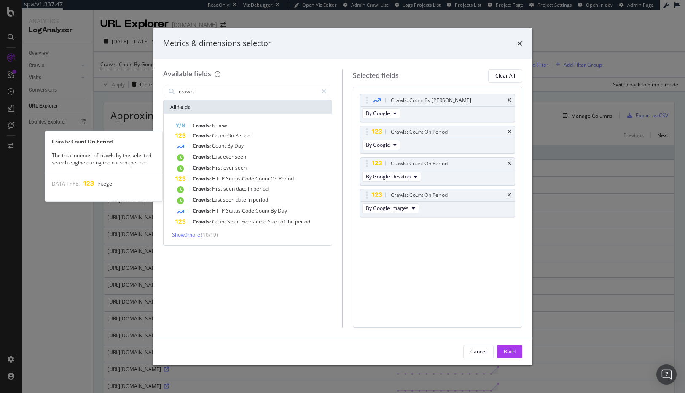
click at [253, 134] on div "Crawls: Count On Period" at bounding box center [252, 136] width 155 height 10
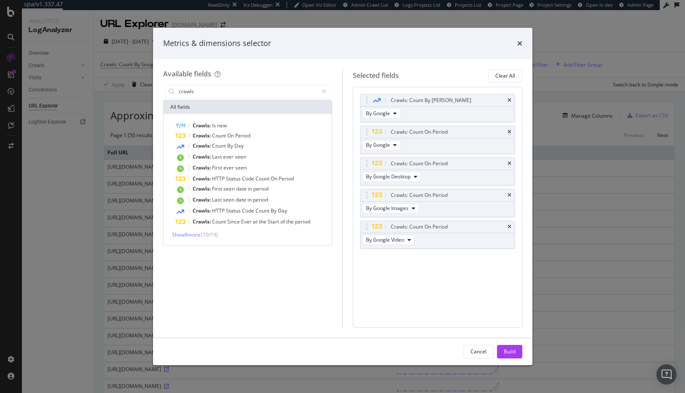
click at [253, 134] on div "Crawls: Count On Period" at bounding box center [252, 136] width 155 height 10
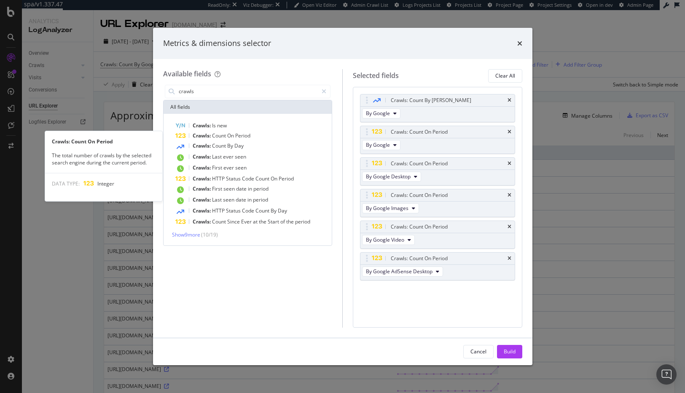
click at [253, 134] on div "Crawls: Count On Period" at bounding box center [252, 136] width 155 height 10
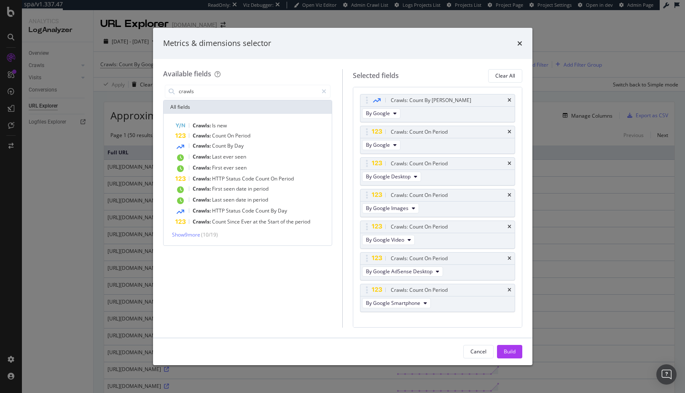
click at [253, 134] on div "Crawls: Count On Period" at bounding box center [252, 136] width 155 height 10
click at [508, 100] on icon "times" at bounding box center [510, 100] width 4 height 5
click at [511, 350] on div "Build" at bounding box center [510, 351] width 12 height 7
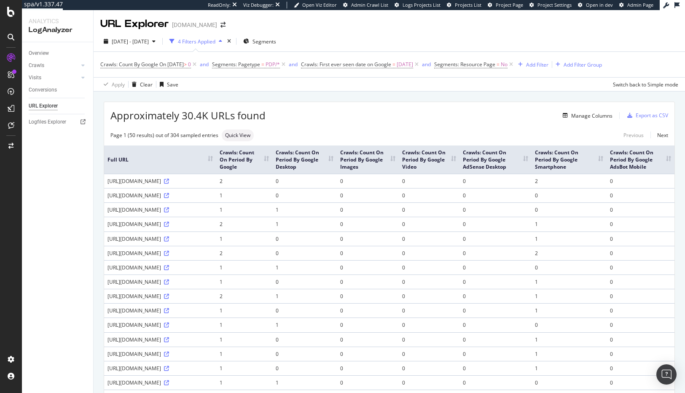
click at [75, 199] on div "Overview Crawls Daily Distribution Segments Distribution HTTP Codes Resources V…" at bounding box center [57, 217] width 71 height 351
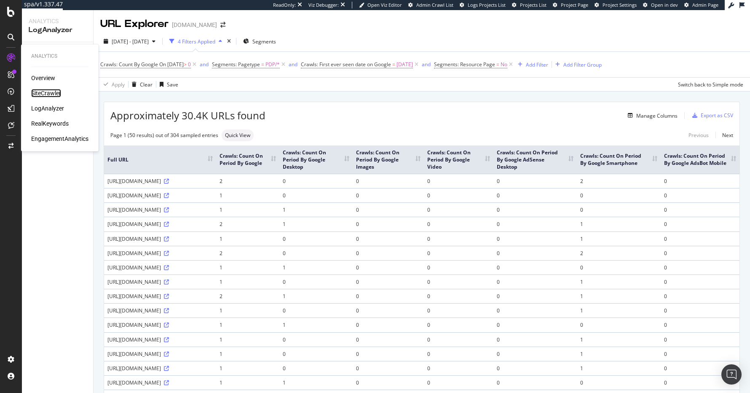
click at [46, 90] on div "SiteCrawler" at bounding box center [46, 93] width 30 height 8
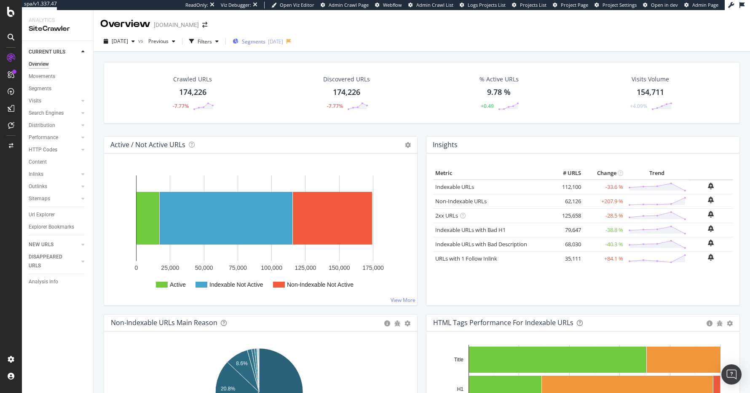
click at [266, 44] on span "Segments" at bounding box center [254, 41] width 24 height 7
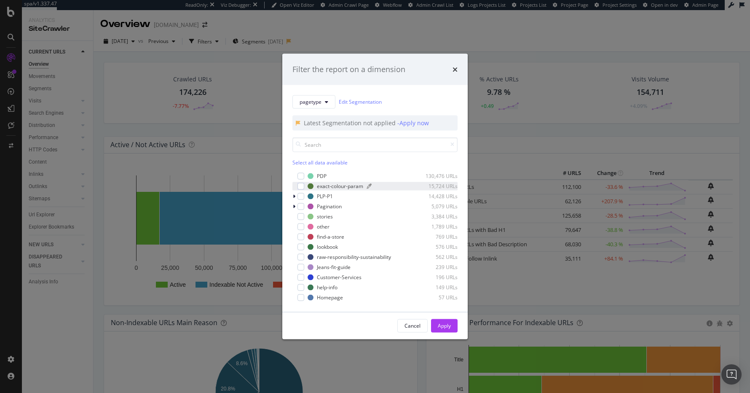
click at [339, 189] on div "exact-colour-param" at bounding box center [340, 186] width 46 height 7
click at [450, 325] on div "Apply" at bounding box center [444, 325] width 13 height 7
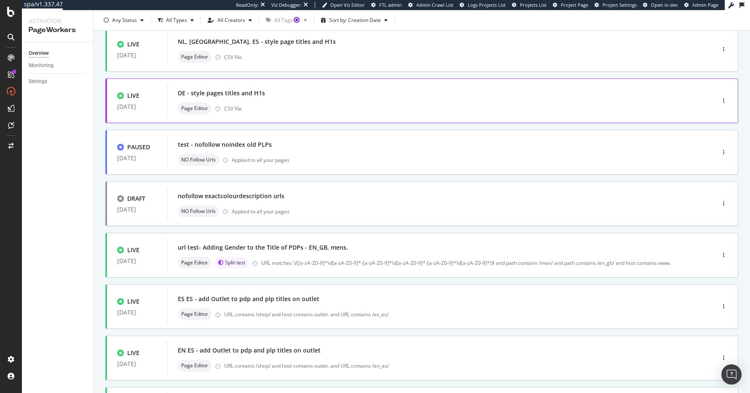
scroll to position [160, 0]
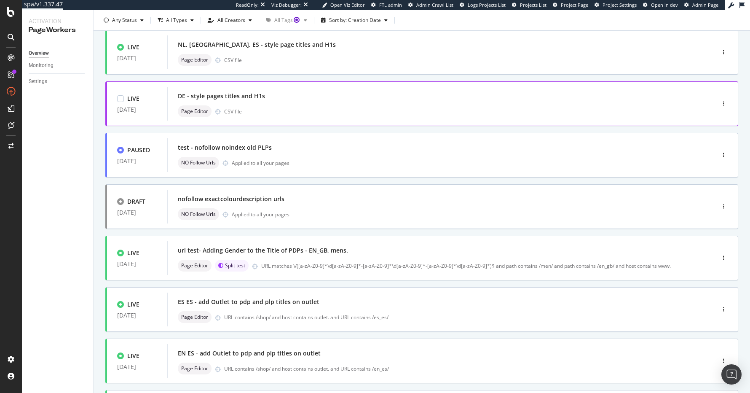
click at [263, 95] on div "DE - style pages titles and H1s" at bounding box center [429, 96] width 502 height 12
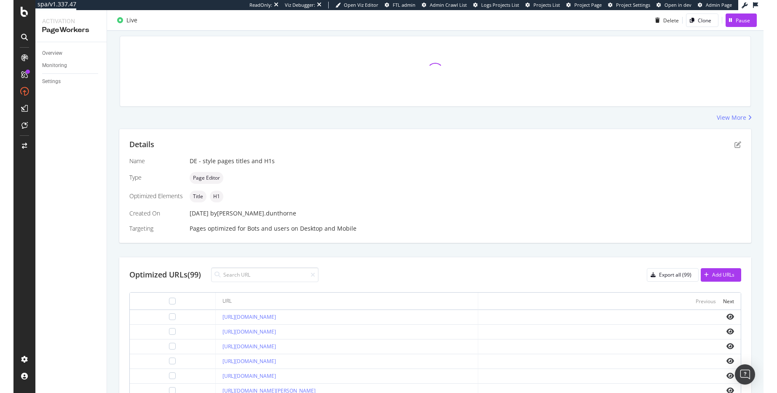
scroll to position [156, 0]
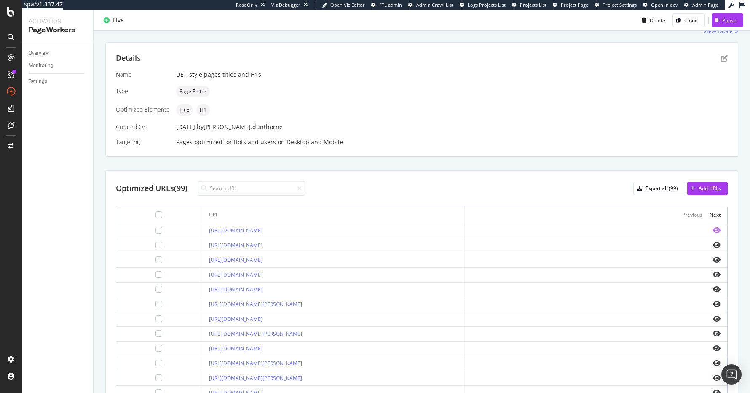
click at [713, 229] on icon "eye" at bounding box center [717, 230] width 8 height 7
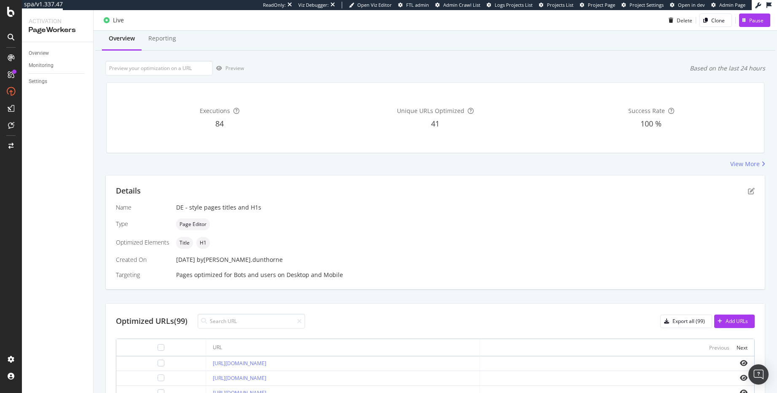
scroll to position [0, 0]
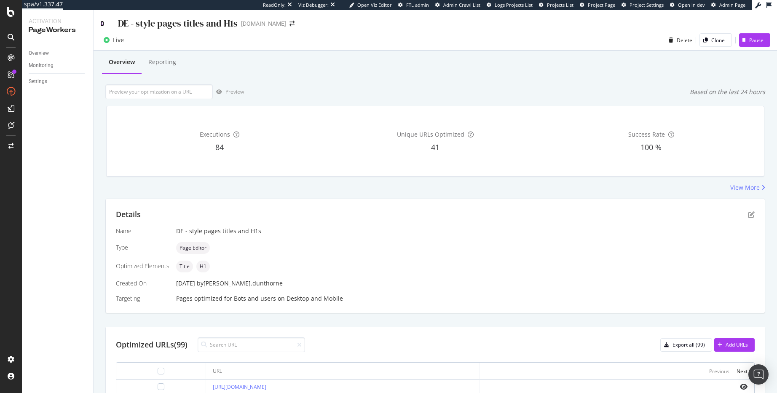
click at [101, 25] on icon at bounding box center [102, 24] width 4 height 6
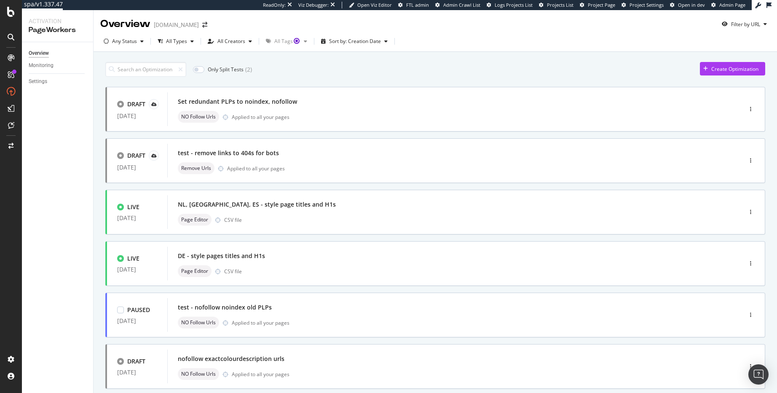
scroll to position [256, 0]
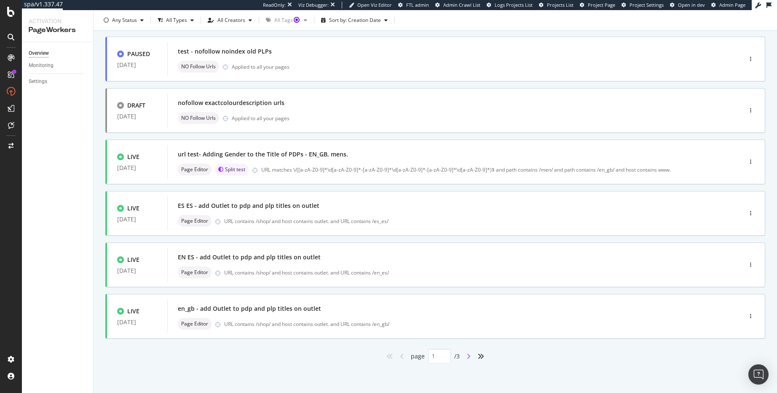
click at [467, 355] on icon "angle-right" at bounding box center [469, 356] width 4 height 7
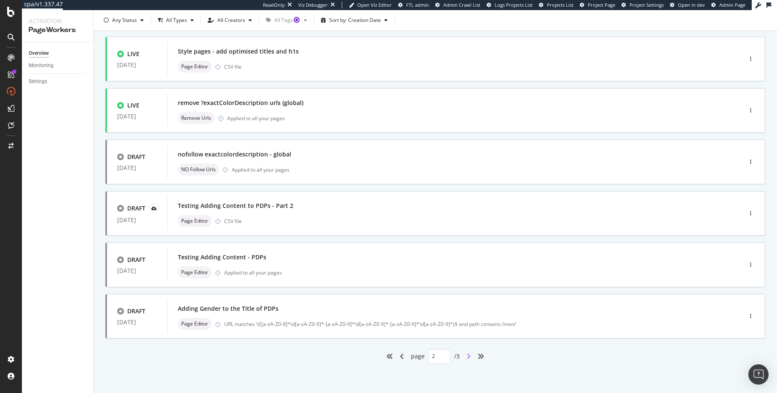
click at [467, 357] on icon "angle-right" at bounding box center [469, 356] width 4 height 7
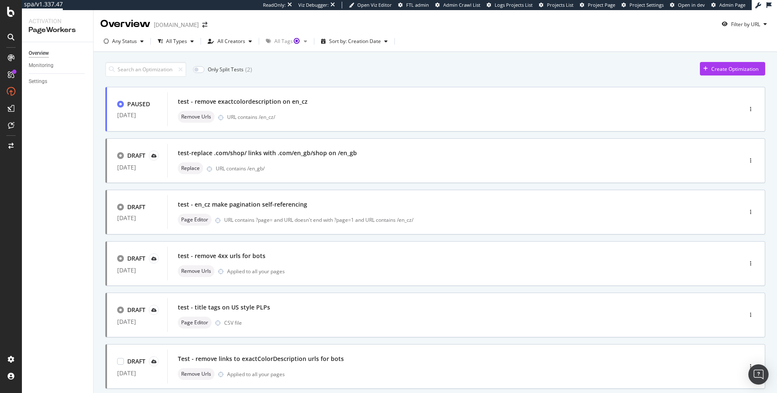
scroll to position [153, 0]
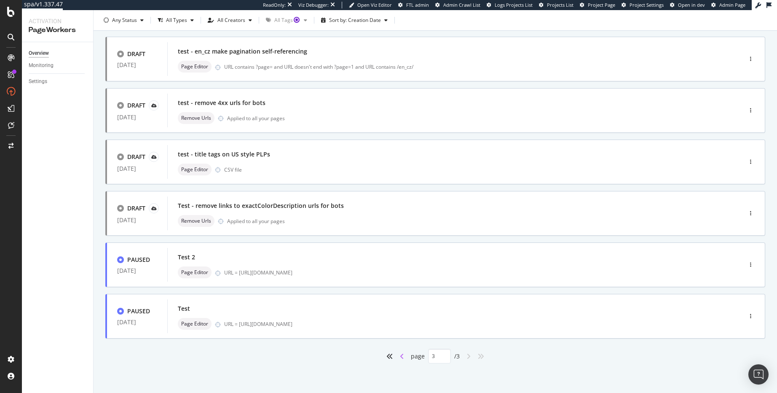
click at [400, 358] on icon "angle-left" at bounding box center [402, 356] width 4 height 7
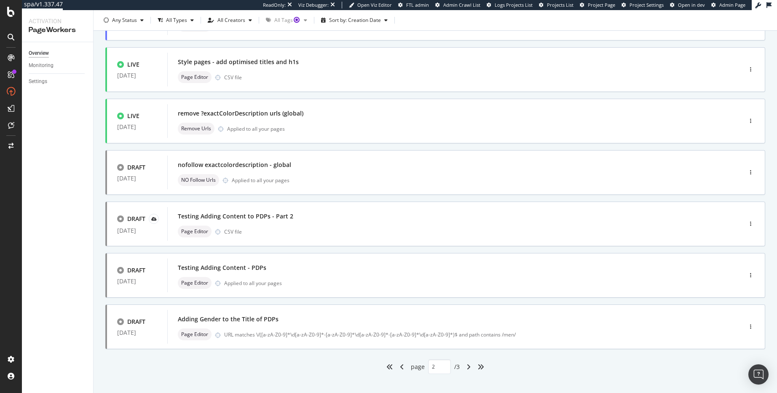
scroll to position [256, 0]
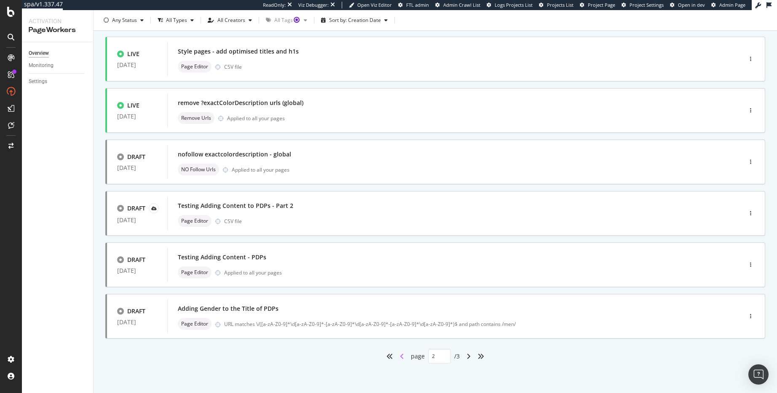
click at [400, 355] on icon "angle-left" at bounding box center [402, 356] width 4 height 7
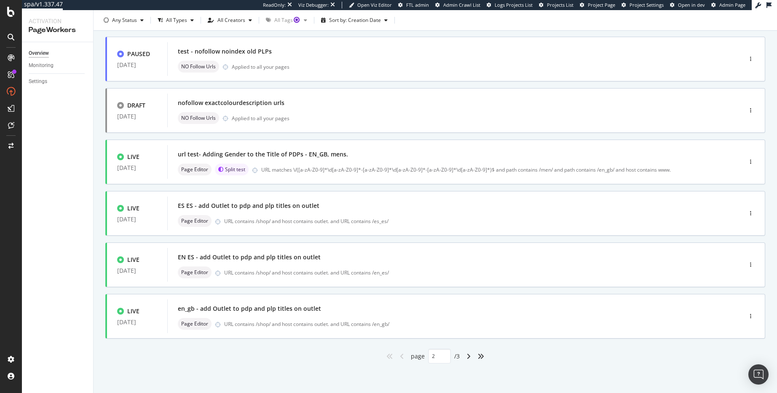
type input "1"
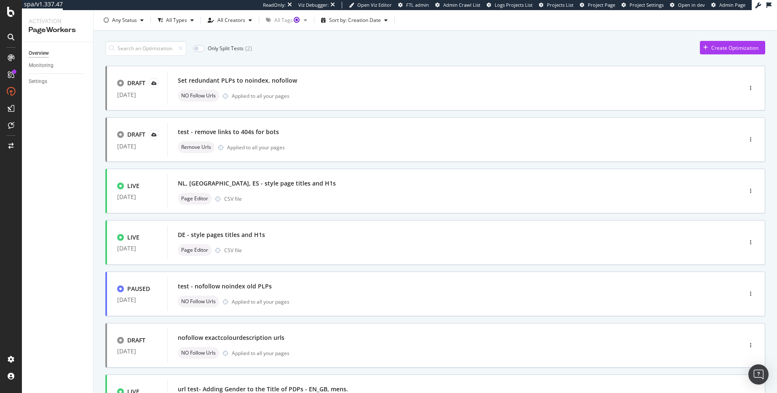
scroll to position [0, 0]
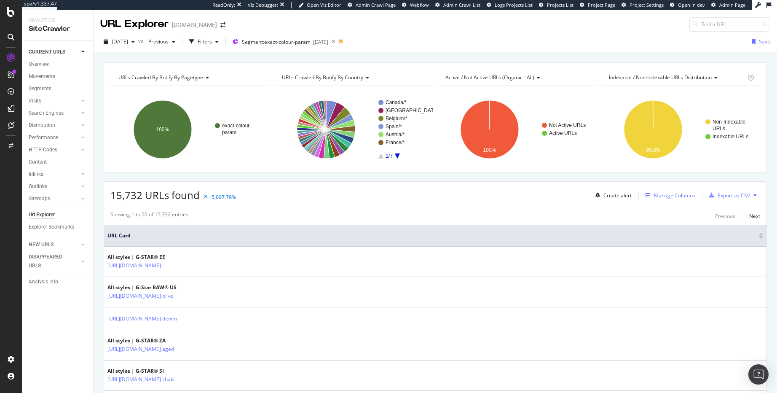
click at [675, 196] on div "Manage Columns" at bounding box center [674, 195] width 41 height 7
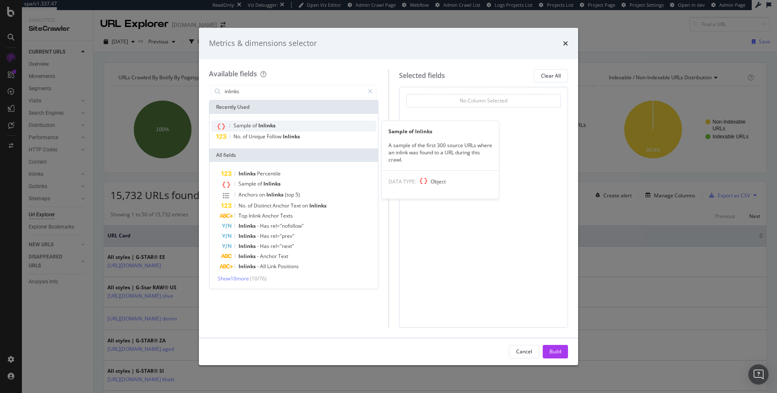
type input "inlinks"
click at [271, 126] on span "Inlinks" at bounding box center [266, 125] width 17 height 7
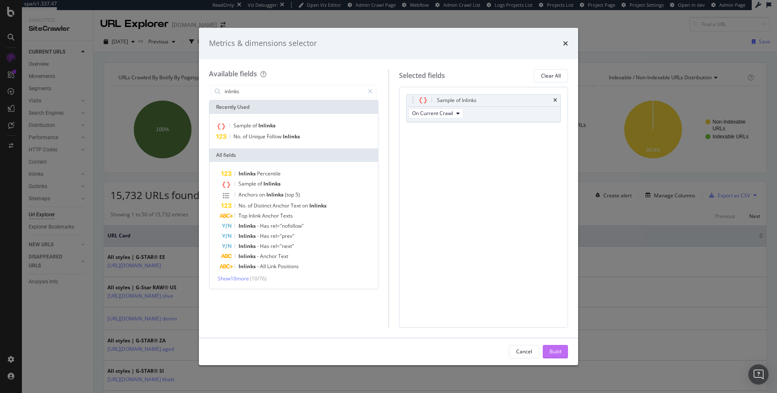
click at [557, 352] on div "Build" at bounding box center [556, 351] width 12 height 7
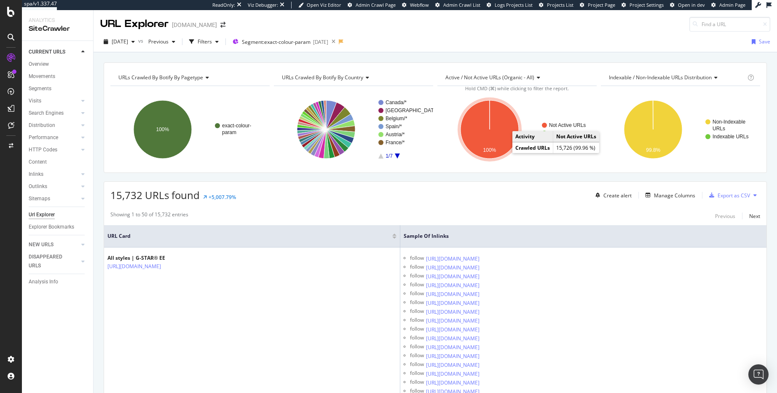
scroll to position [62, 0]
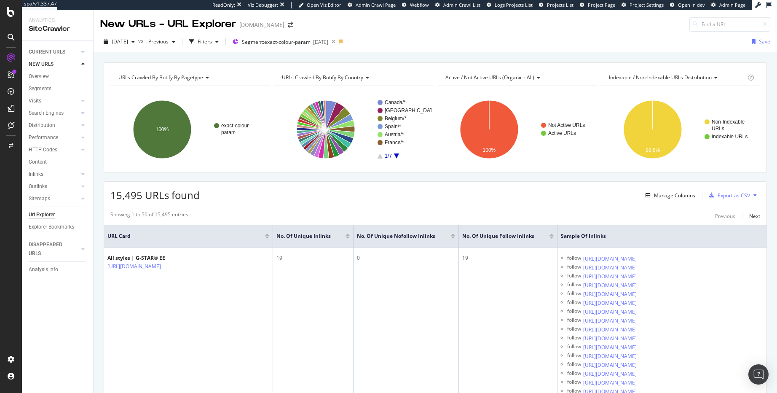
scroll to position [0, 41]
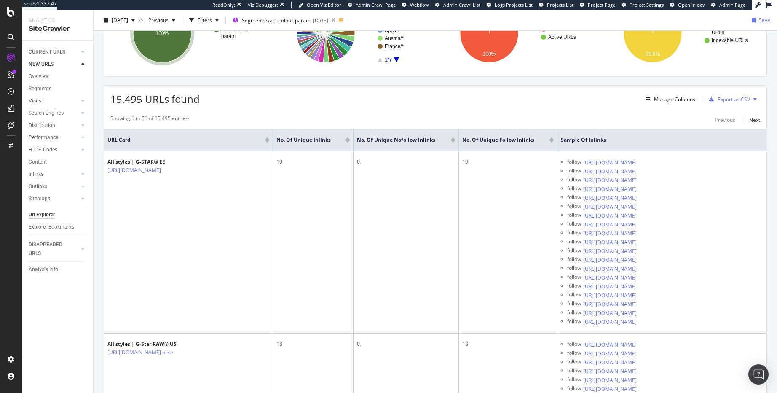
click at [490, 92] on div "15,495 URLs found Manage Columns Export as CSV" at bounding box center [435, 96] width 663 height 21
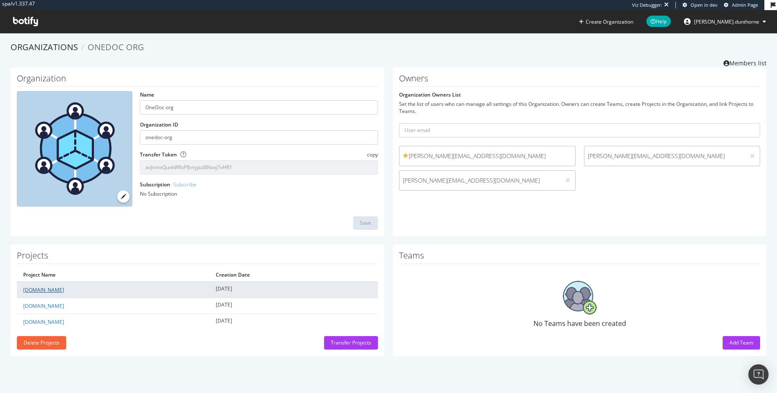
click at [34, 288] on link "[DOMAIN_NAME]" at bounding box center [43, 289] width 41 height 7
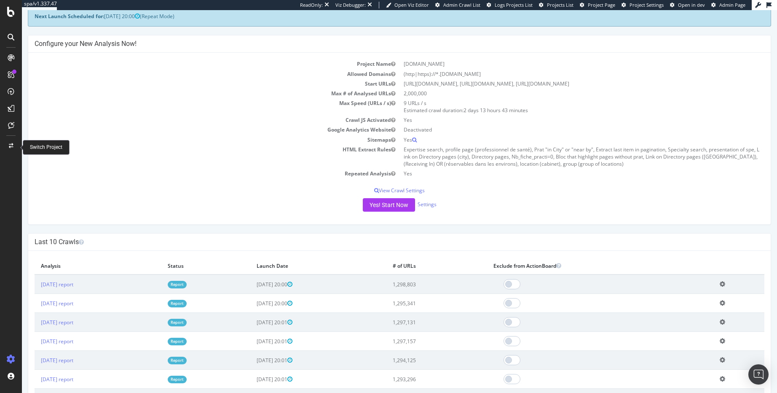
scroll to position [50, 0]
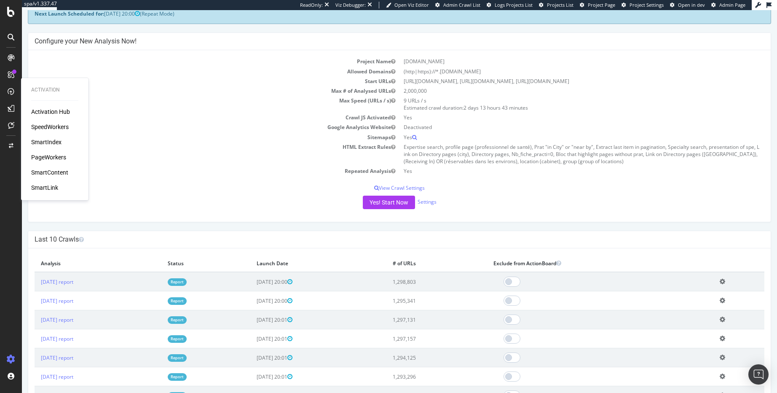
click at [55, 156] on div "PageWorkers" at bounding box center [48, 157] width 35 height 8
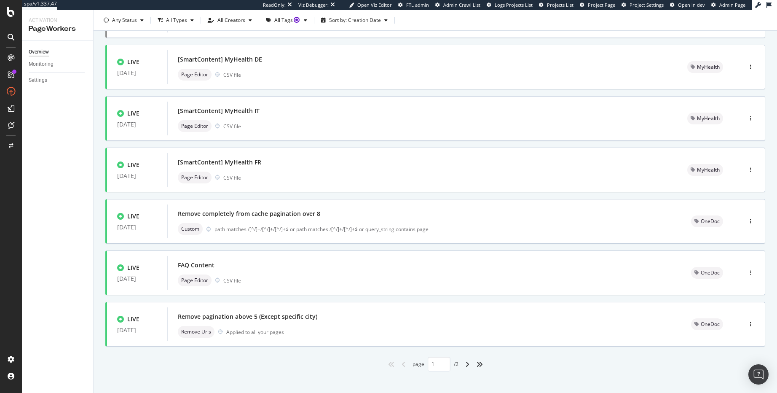
scroll to position [256, 0]
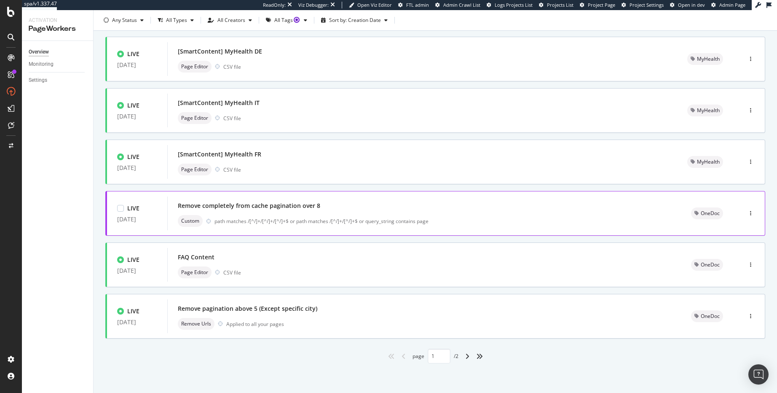
click at [362, 204] on div "Remove completely from cache pagination over 8" at bounding box center [424, 206] width 493 height 12
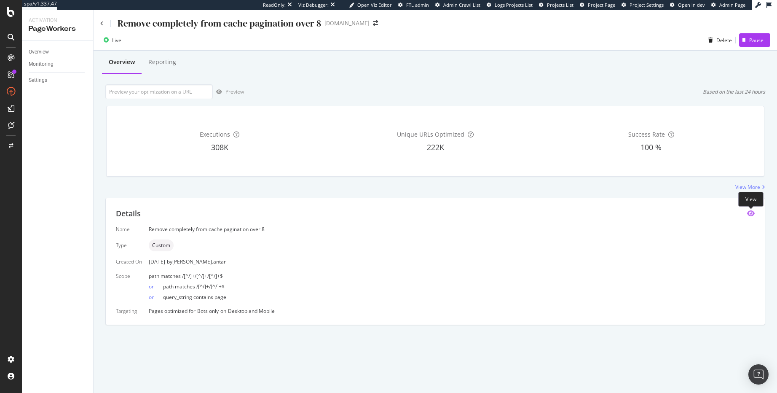
click at [752, 213] on icon "eye" at bounding box center [752, 213] width 8 height 7
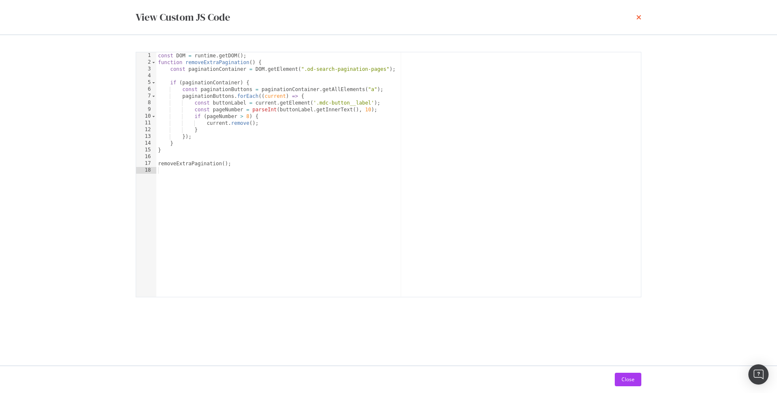
click at [639, 17] on icon "times" at bounding box center [639, 17] width 5 height 7
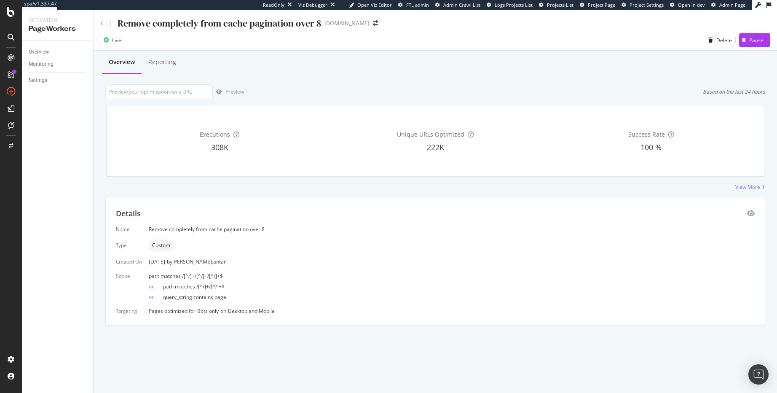
click at [103, 24] on icon at bounding box center [101, 23] width 3 height 5
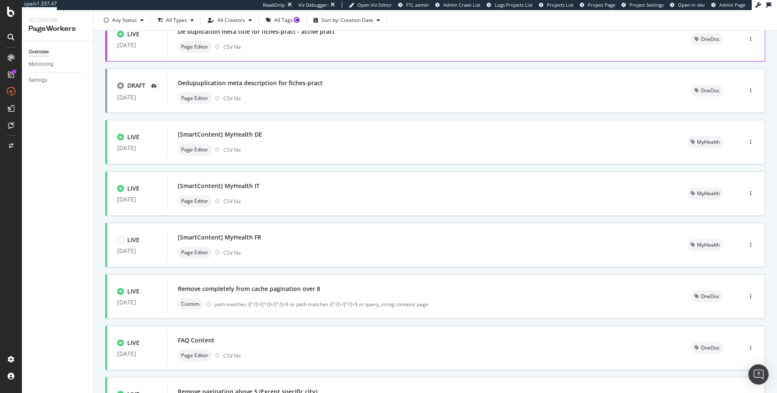
scroll to position [256, 0]
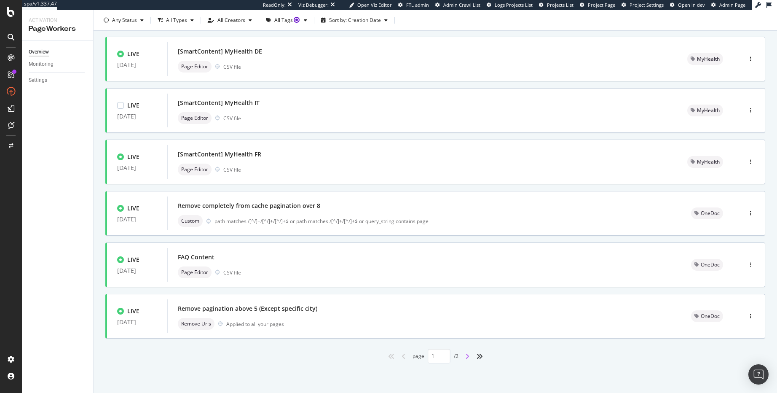
click at [465, 355] on div "LIVE [DATE] [SmartContent] [DOMAIN_NAME] | meta title [DATE] Page Editor Split …" at bounding box center [435, 97] width 660 height 532
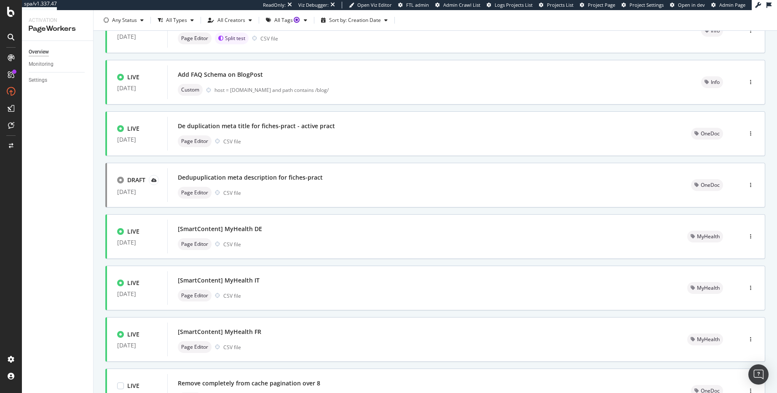
scroll to position [0, 0]
